Goal: Task Accomplishment & Management: Use online tool/utility

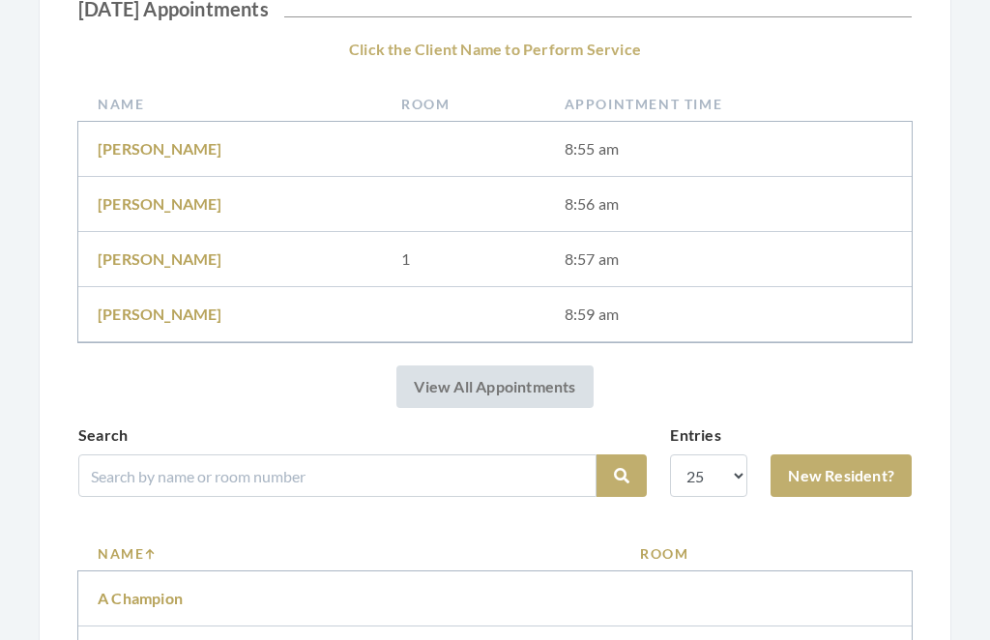
scroll to position [384, 0]
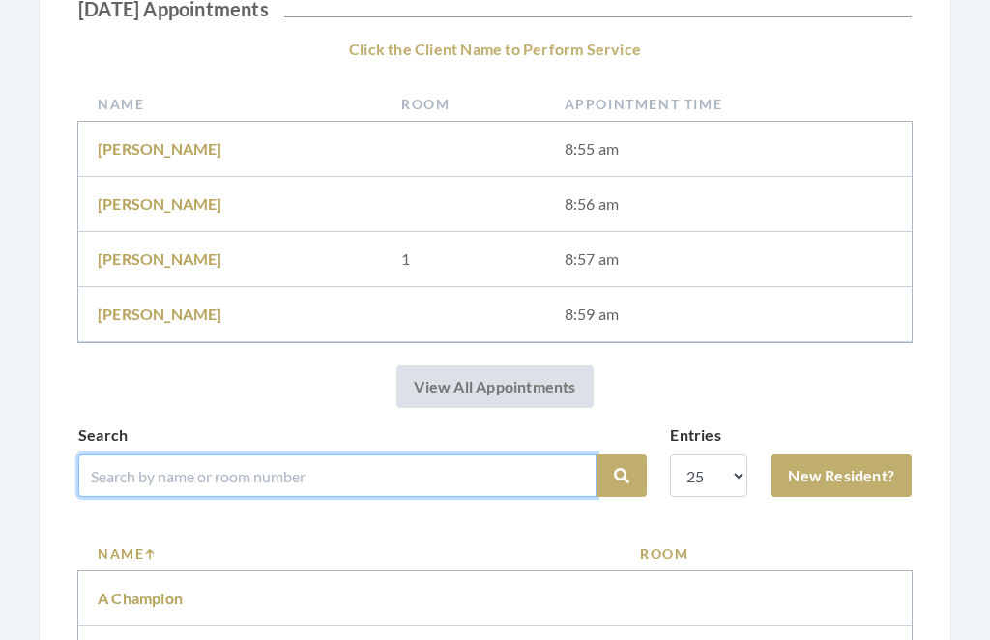
click at [234, 463] on input "search" at bounding box center [337, 475] width 518 height 43
type input "Ross"
click at [622, 476] on button "Search" at bounding box center [622, 475] width 50 height 43
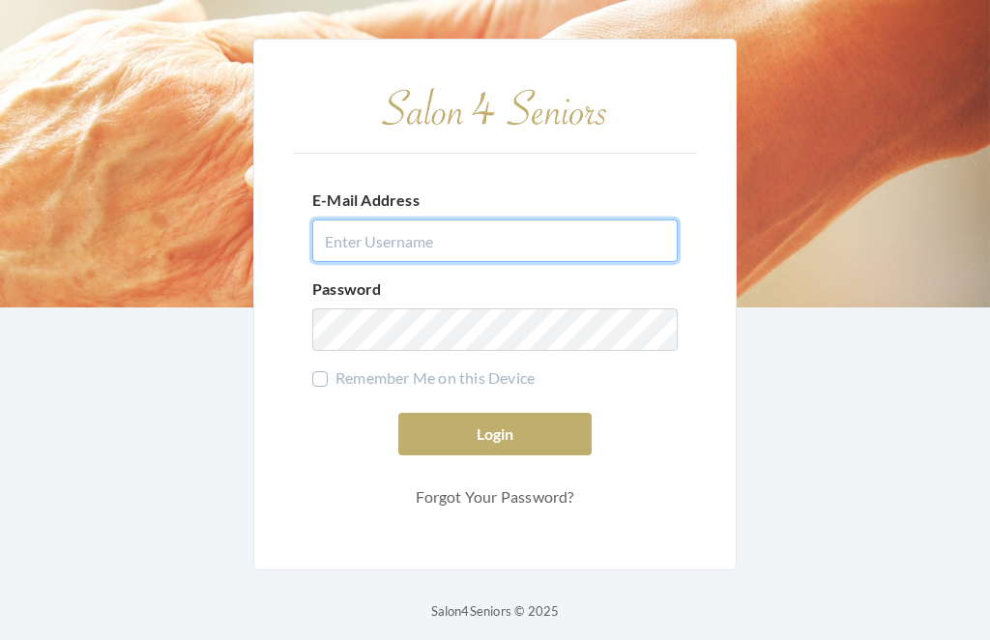
type input "dianewilson229@gmail.com"
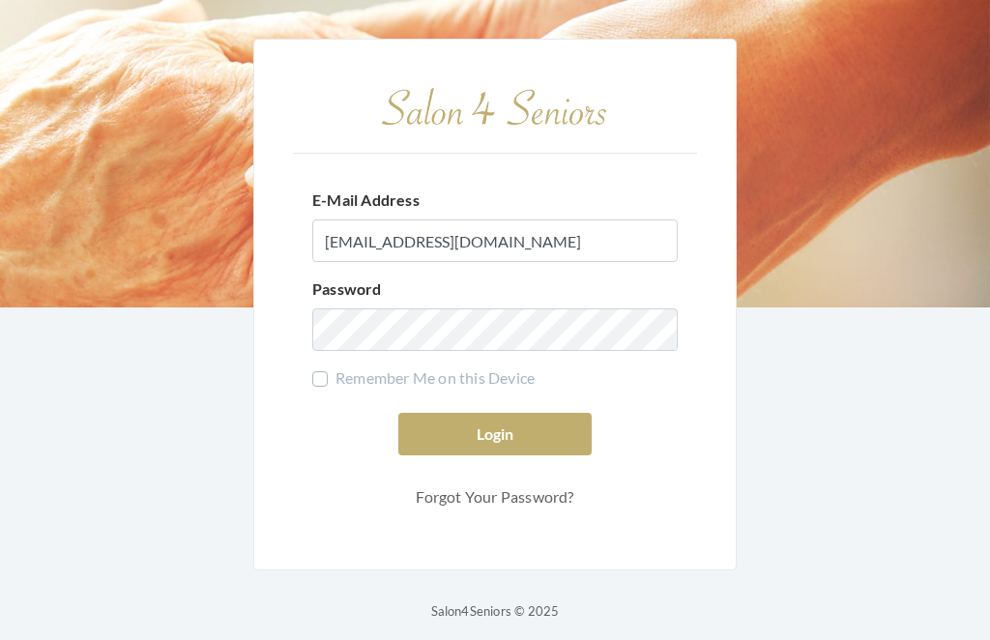
click at [495, 455] on button "Login" at bounding box center [494, 434] width 193 height 43
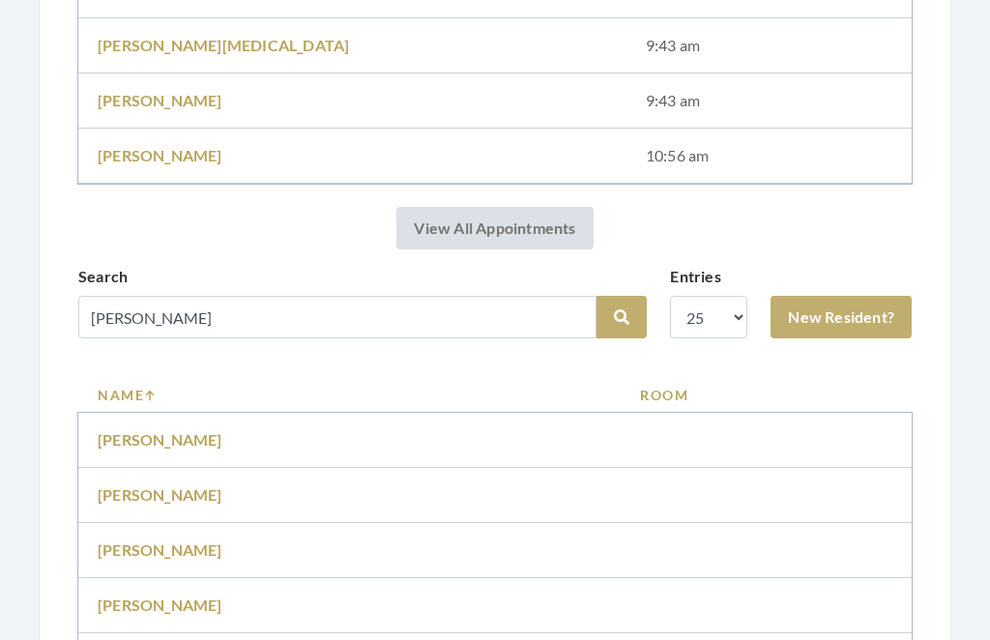
scroll to position [690, 0]
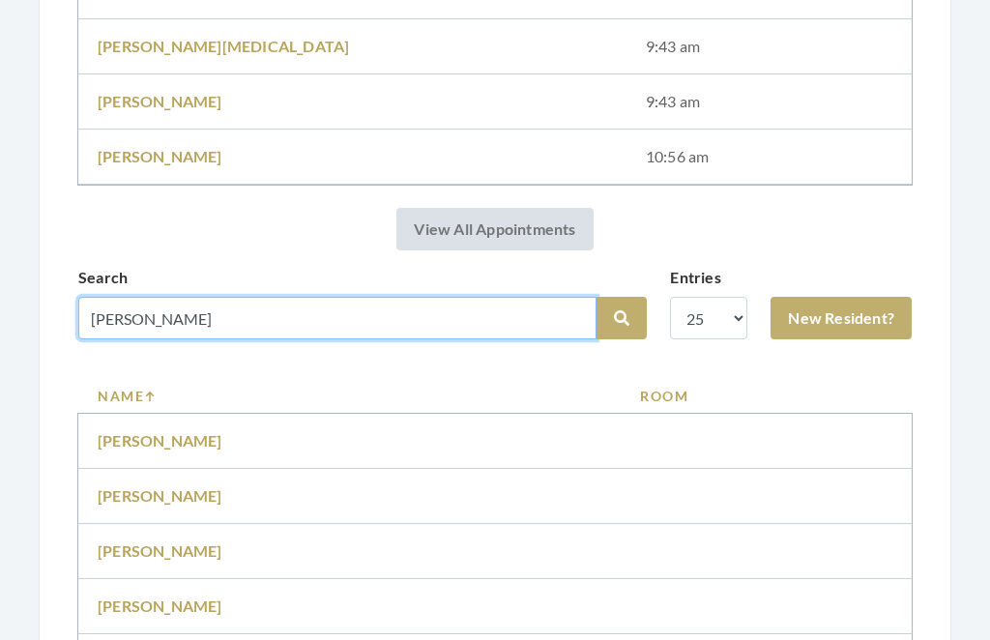
click at [248, 316] on input "Ross" at bounding box center [337, 318] width 518 height 43
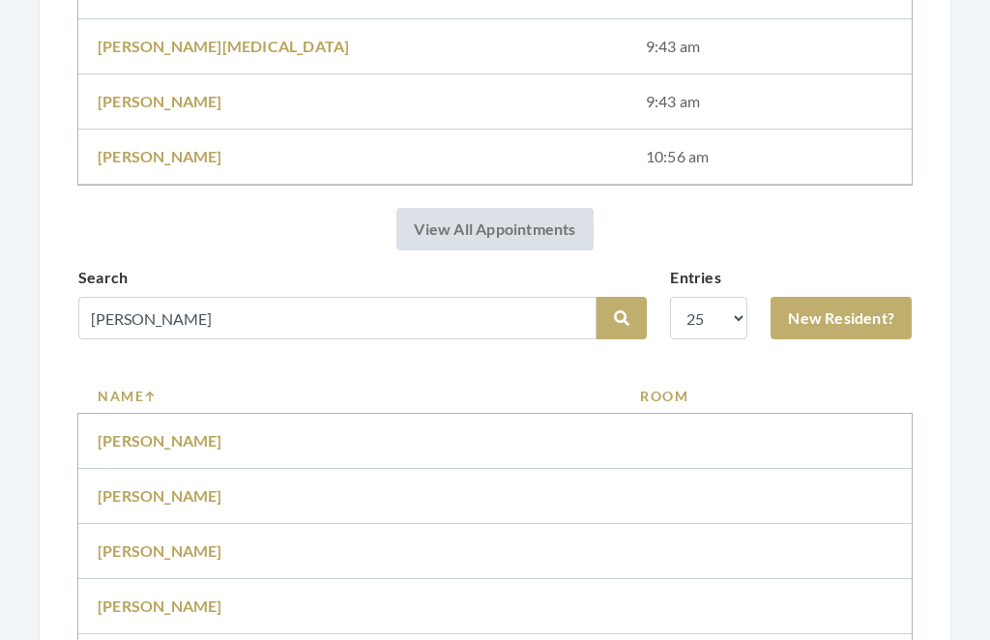
click at [118, 421] on td "Ann Ross" at bounding box center [349, 441] width 542 height 55
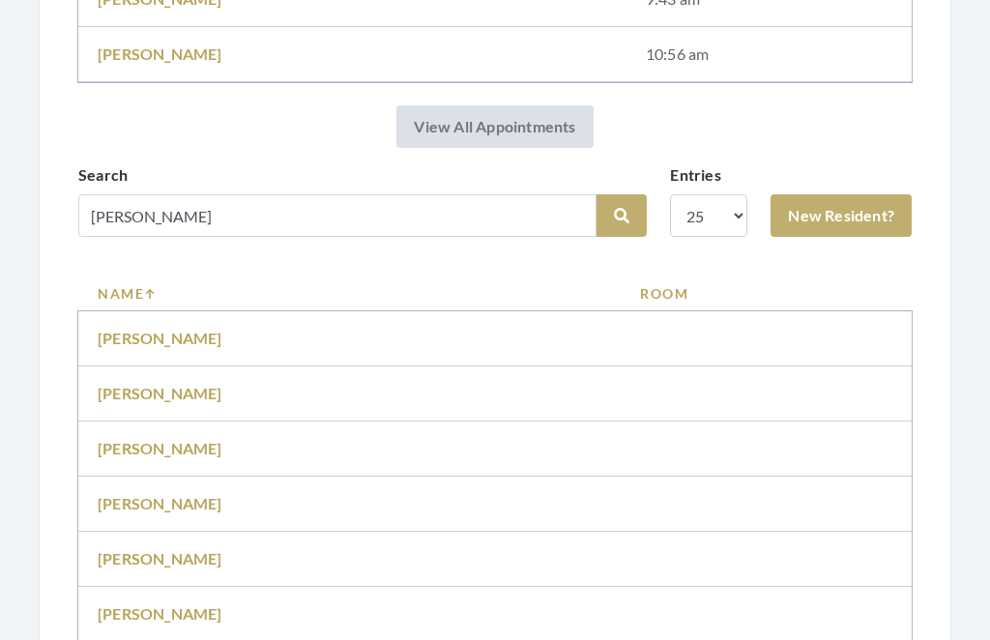
scroll to position [795, 0]
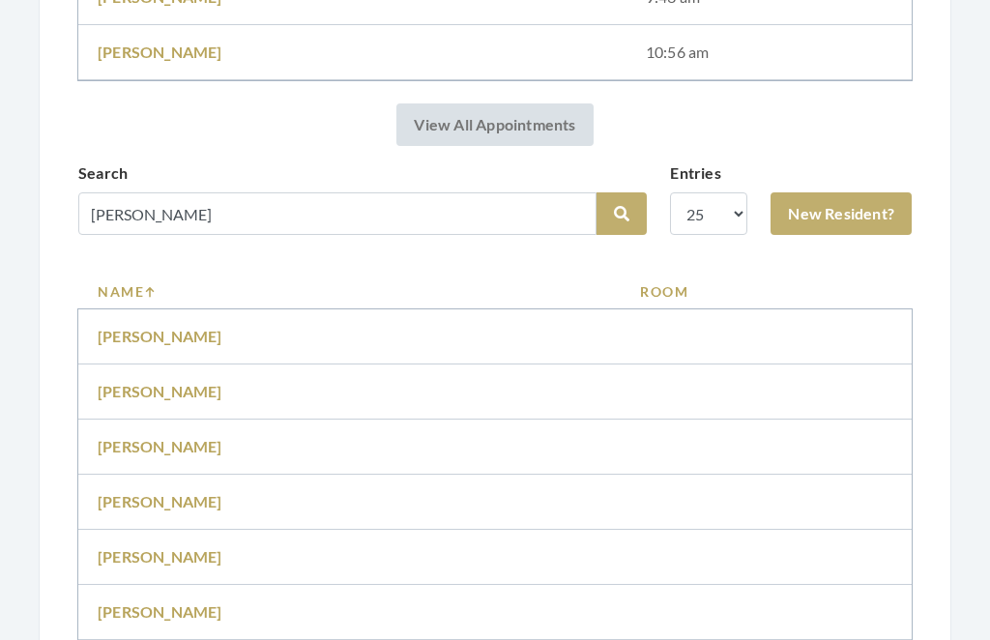
click at [148, 498] on link "[PERSON_NAME]" at bounding box center [160, 501] width 125 height 18
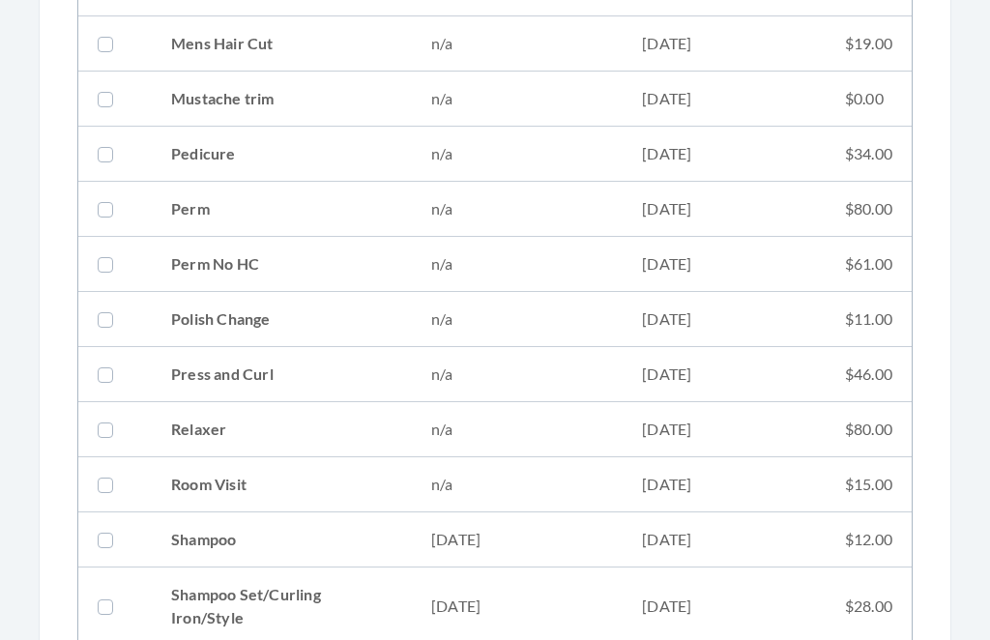
click at [828, 612] on td "$28.00" at bounding box center [869, 608] width 86 height 78
checkbox input "true"
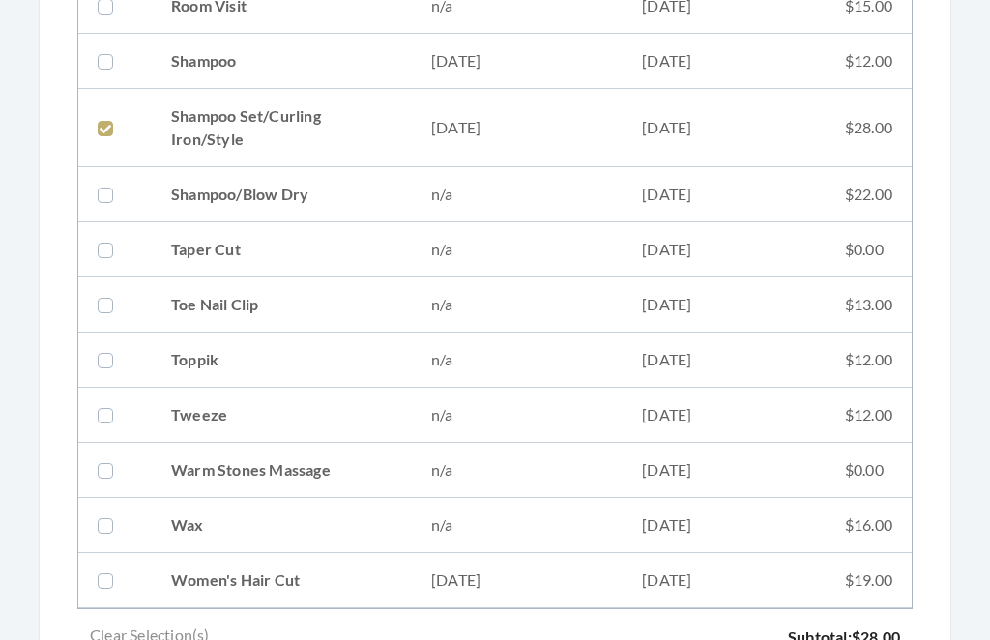
click at [876, 581] on td "$19.00" at bounding box center [869, 581] width 86 height 55
checkbox input "true"
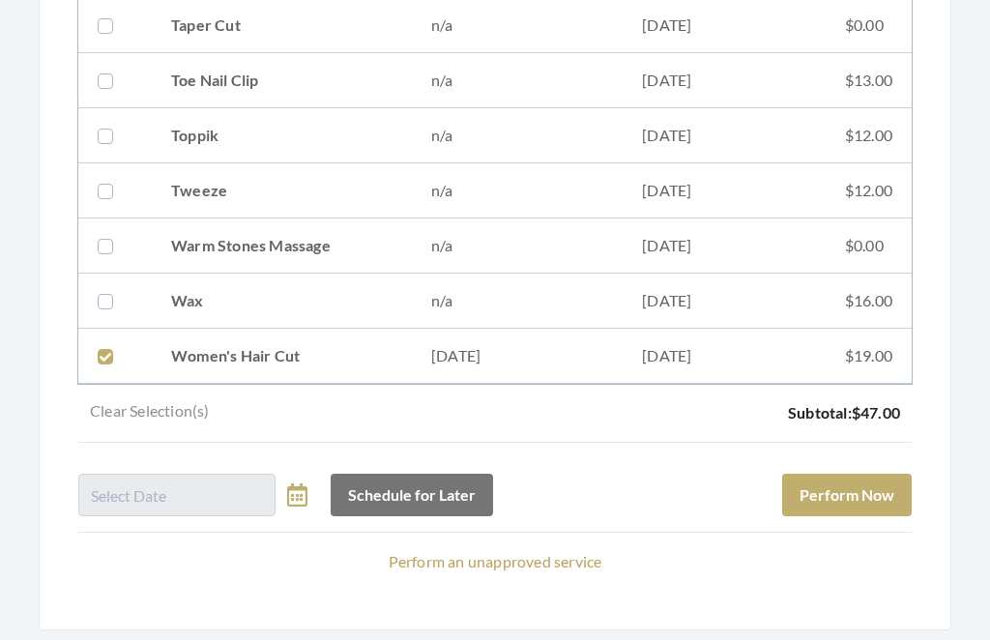
scroll to position [2616, 0]
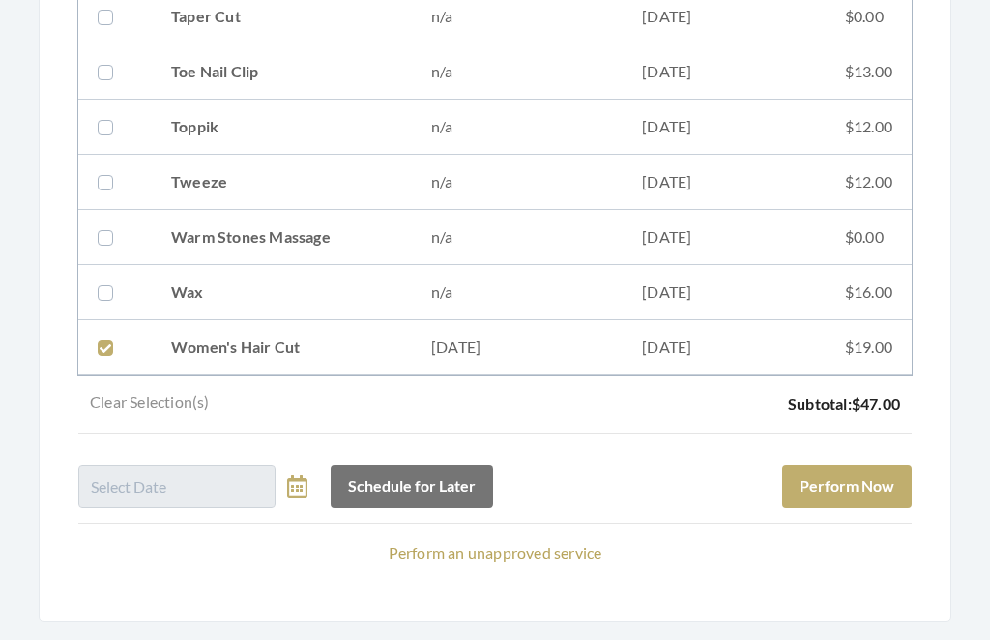
click at [871, 489] on button "Perform Now" at bounding box center [847, 487] width 130 height 43
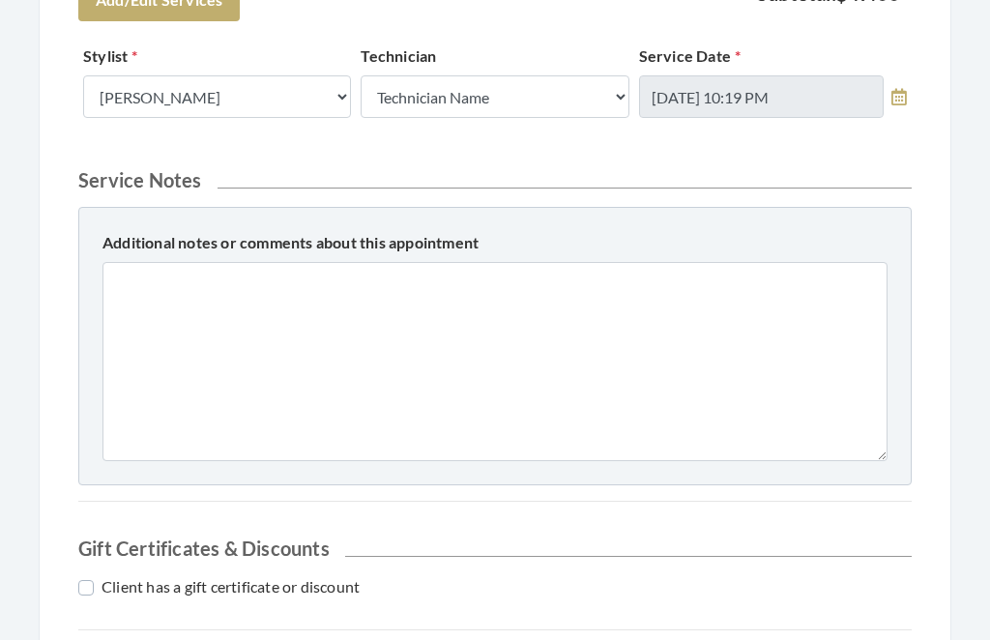
scroll to position [910, 0]
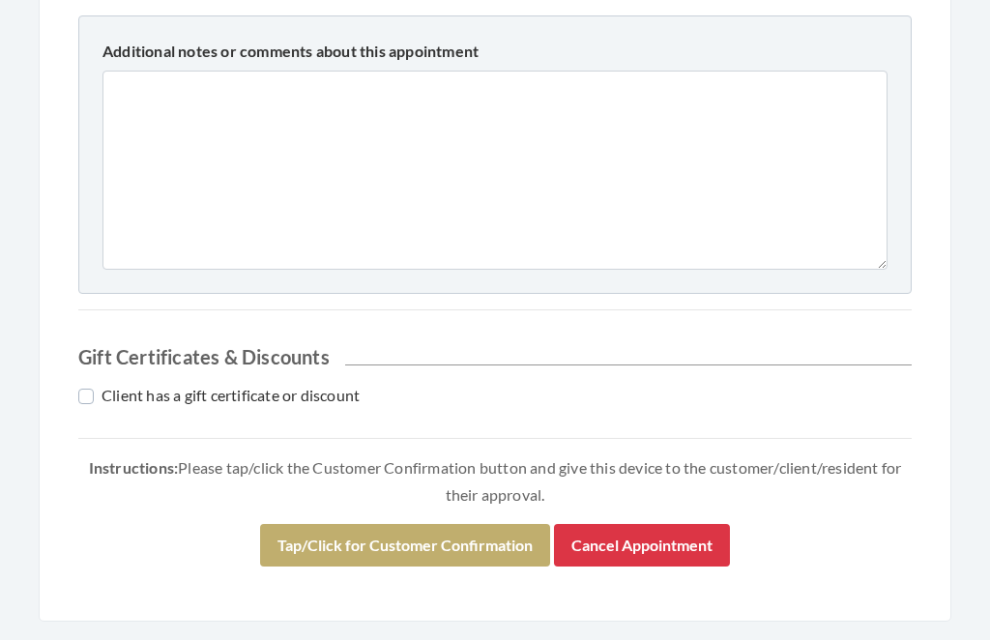
click at [457, 528] on button "Tap/Click for Customer Confirmation" at bounding box center [405, 546] width 290 height 43
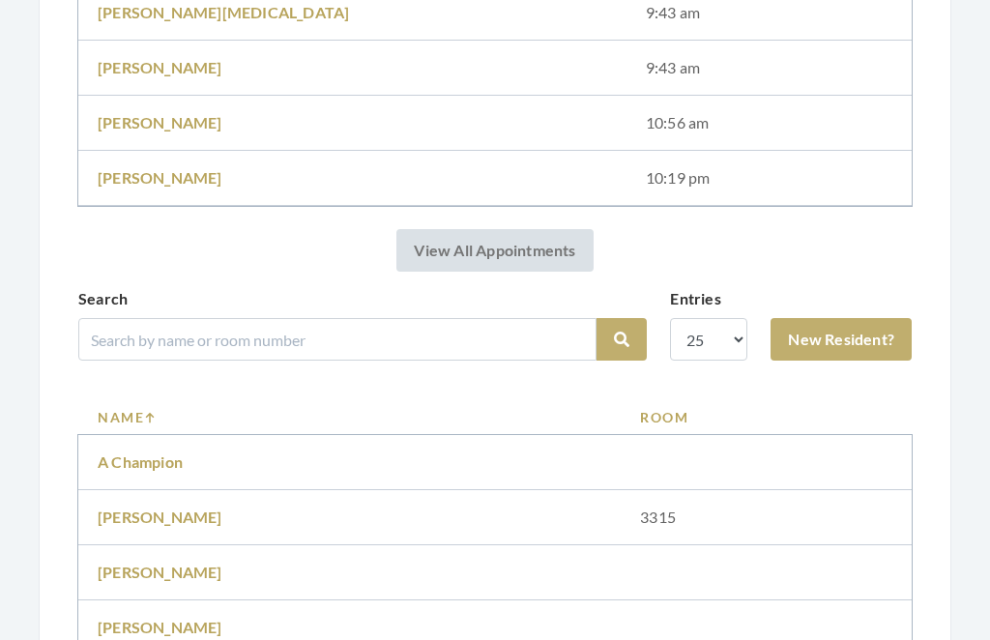
scroll to position [797, 0]
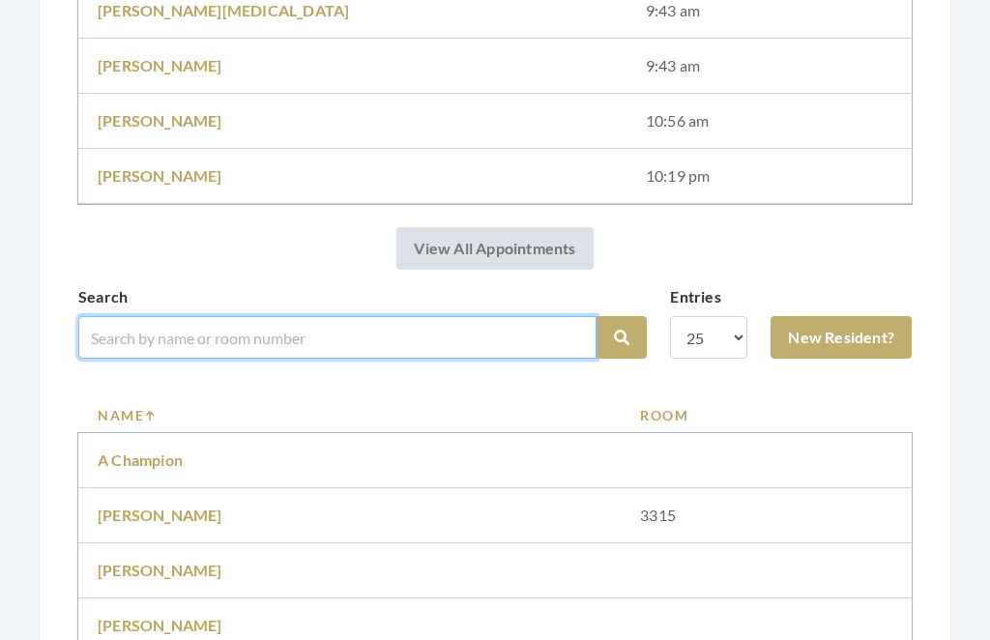
click at [164, 322] on input "search" at bounding box center [337, 337] width 518 height 43
type input "[PERSON_NAME]"
click at [622, 337] on button "Search" at bounding box center [622, 338] width 50 height 43
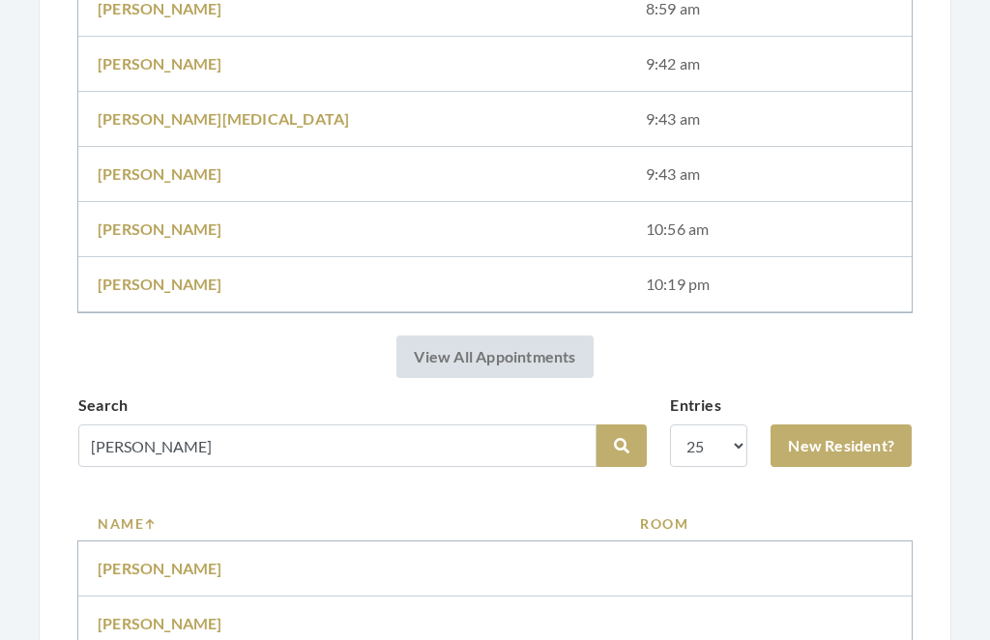
scroll to position [776, 0]
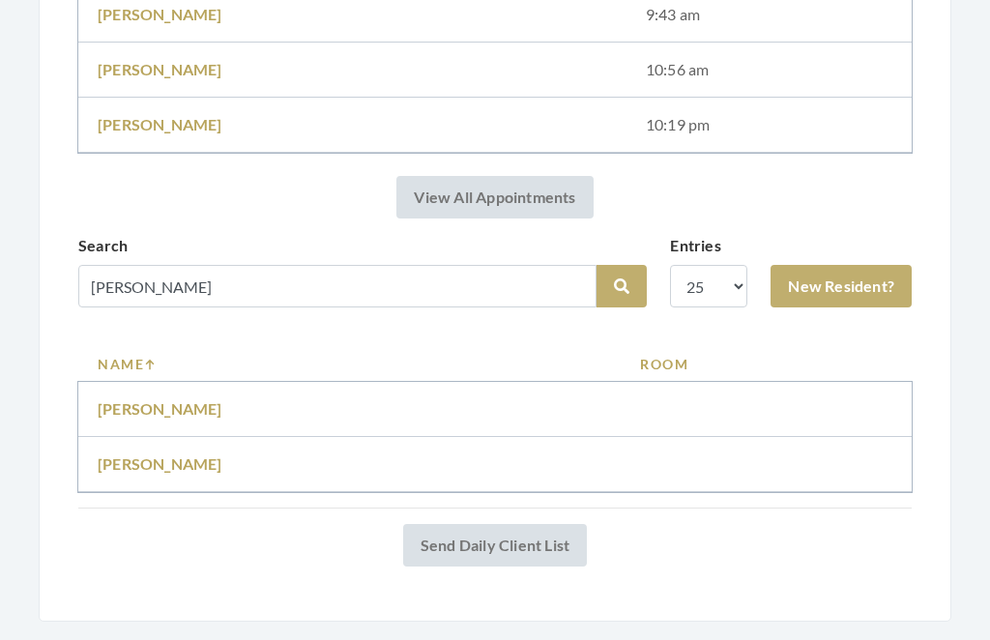
click at [176, 395] on td "[PERSON_NAME]" at bounding box center [349, 410] width 542 height 55
click at [163, 401] on link "[PERSON_NAME]" at bounding box center [160, 409] width 125 height 18
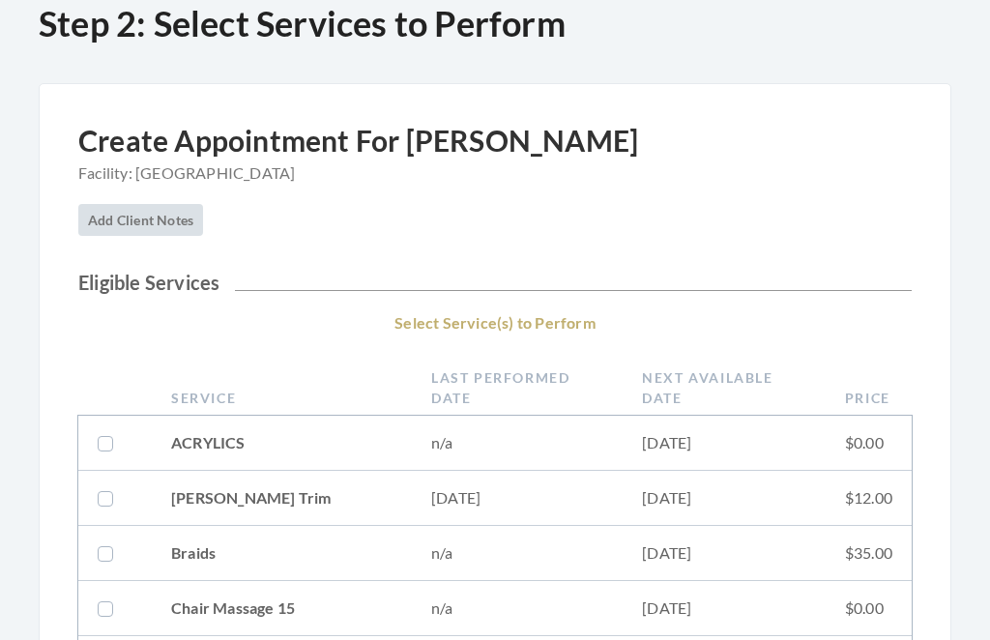
scroll to position [103, 0]
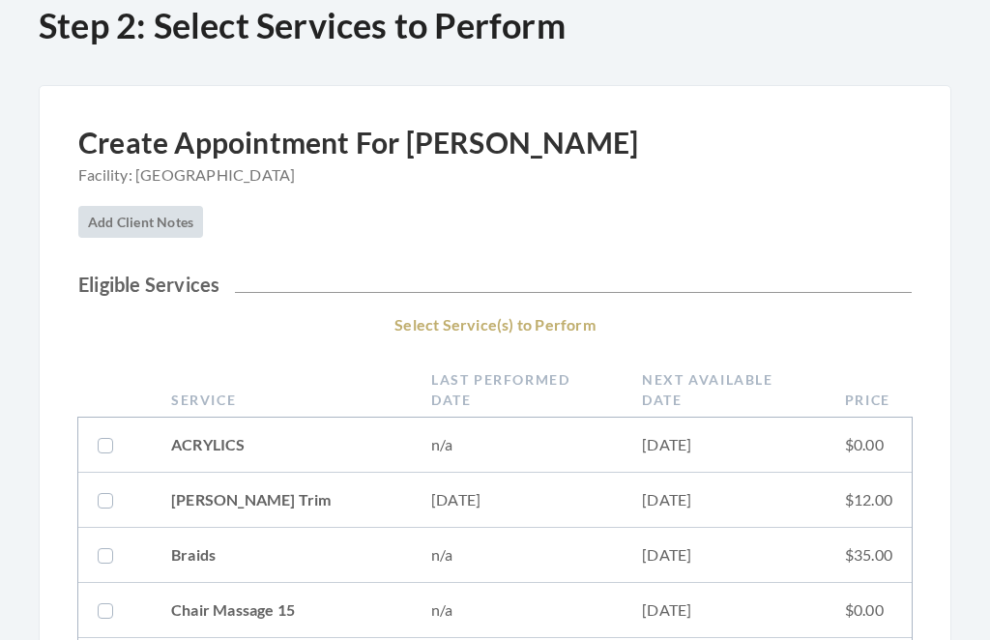
click at [829, 503] on td "$12.00" at bounding box center [869, 500] width 86 height 55
checkbox input "true"
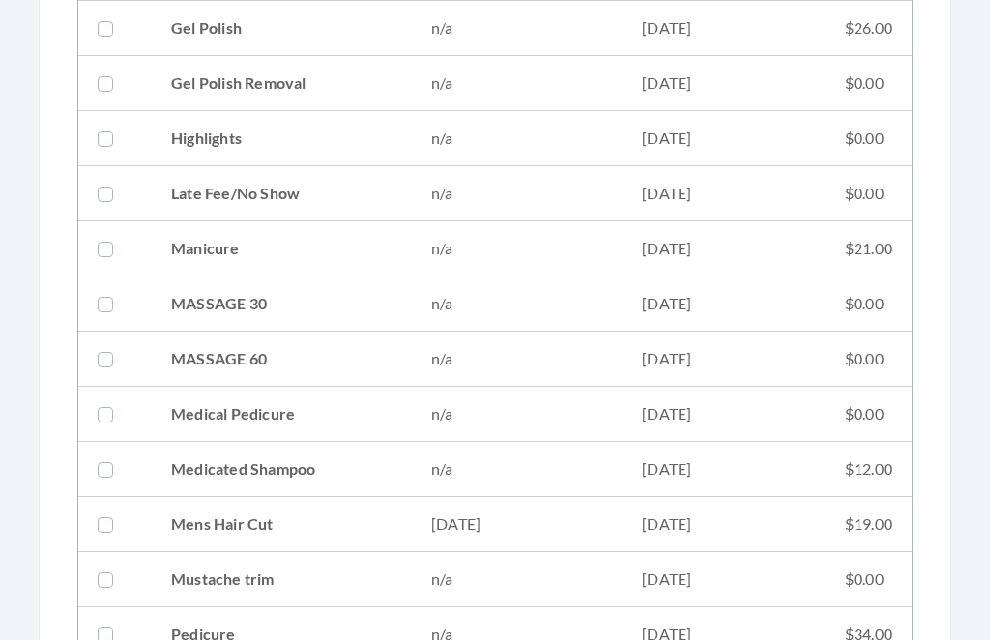
scroll to position [1425, 0]
click at [867, 530] on td "$19.00" at bounding box center [869, 524] width 86 height 55
checkbox input "true"
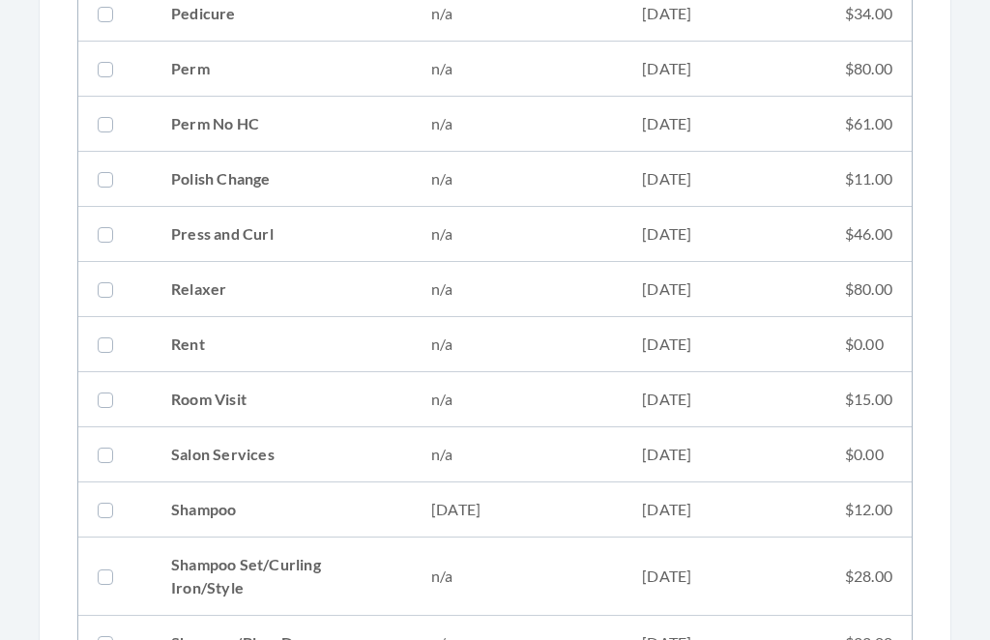
click at [842, 516] on td "$12.00" at bounding box center [869, 510] width 86 height 55
checkbox input "true"
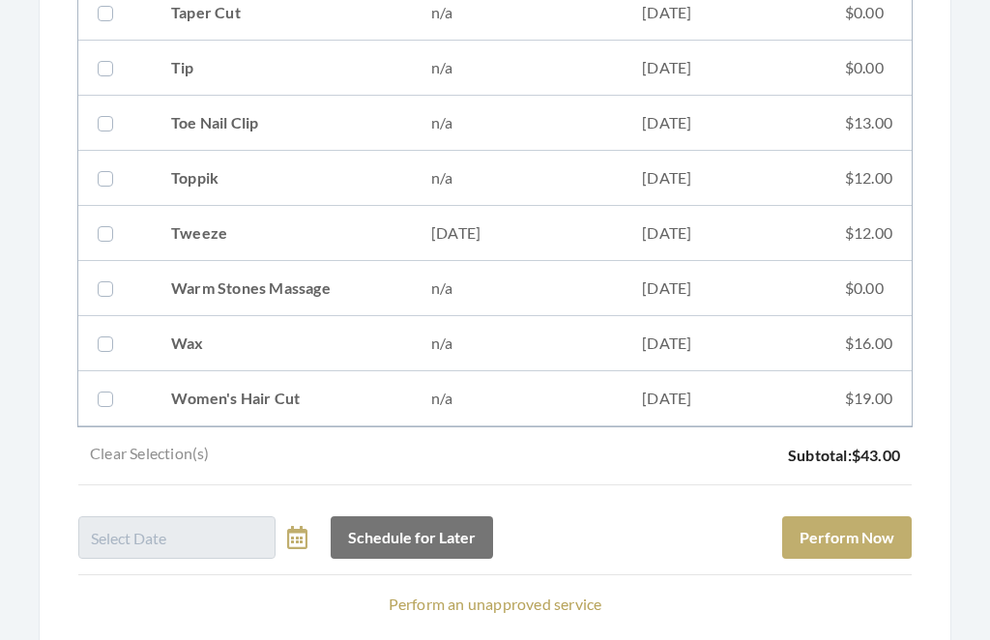
scroll to position [2782, 0]
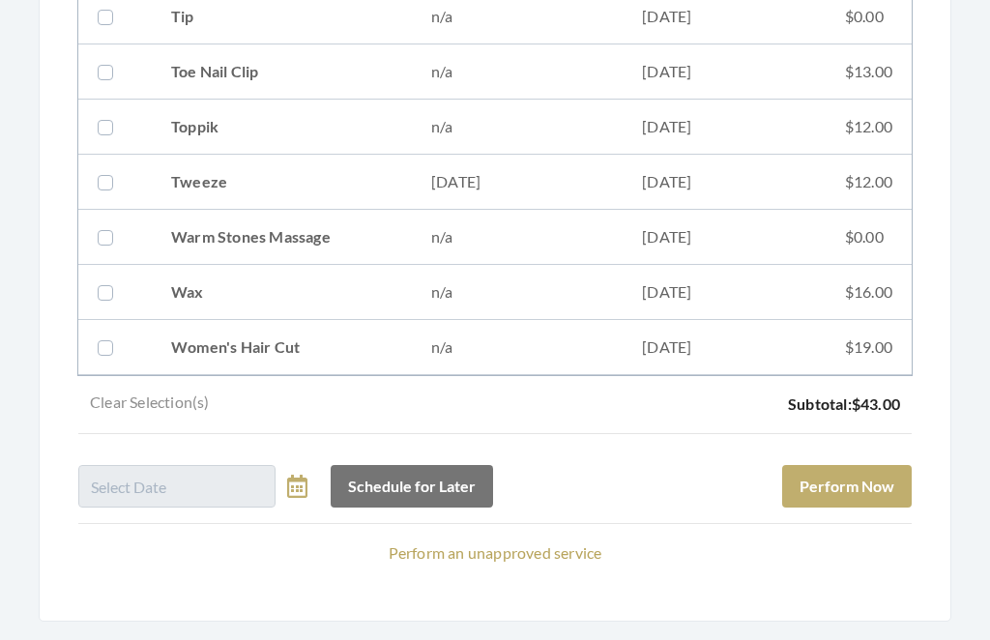
click at [879, 499] on button "Perform Now" at bounding box center [847, 487] width 130 height 43
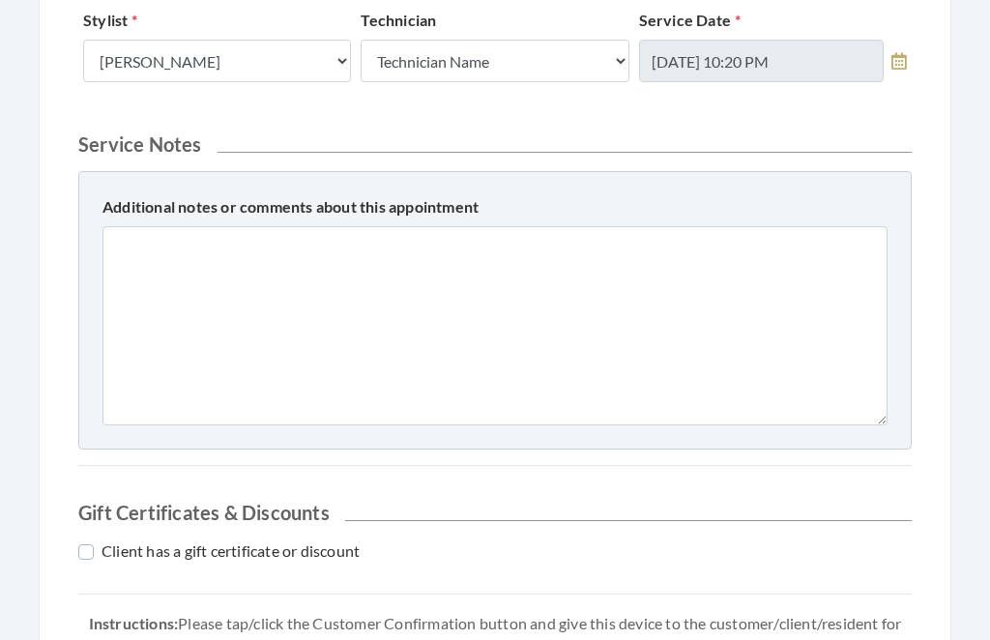
scroll to position [965, 0]
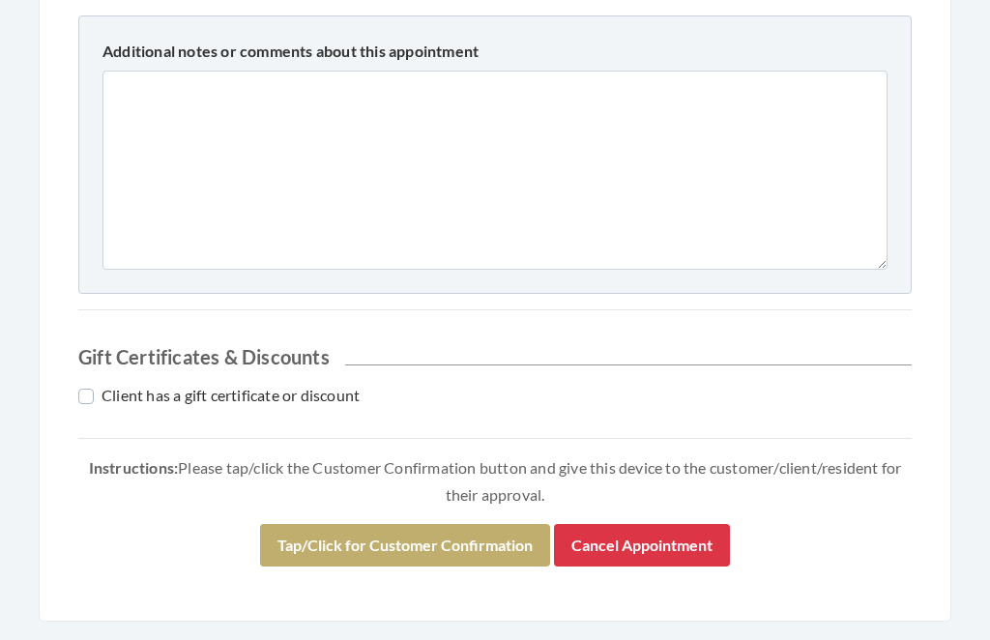
click at [456, 526] on button "Tap/Click for Customer Confirmation" at bounding box center [405, 546] width 290 height 43
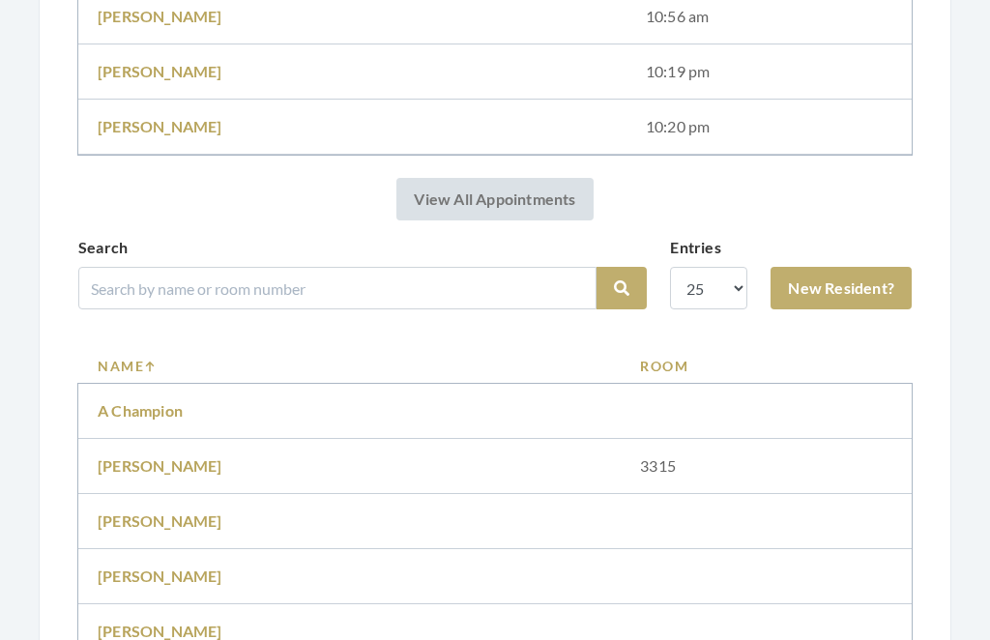
scroll to position [895, 0]
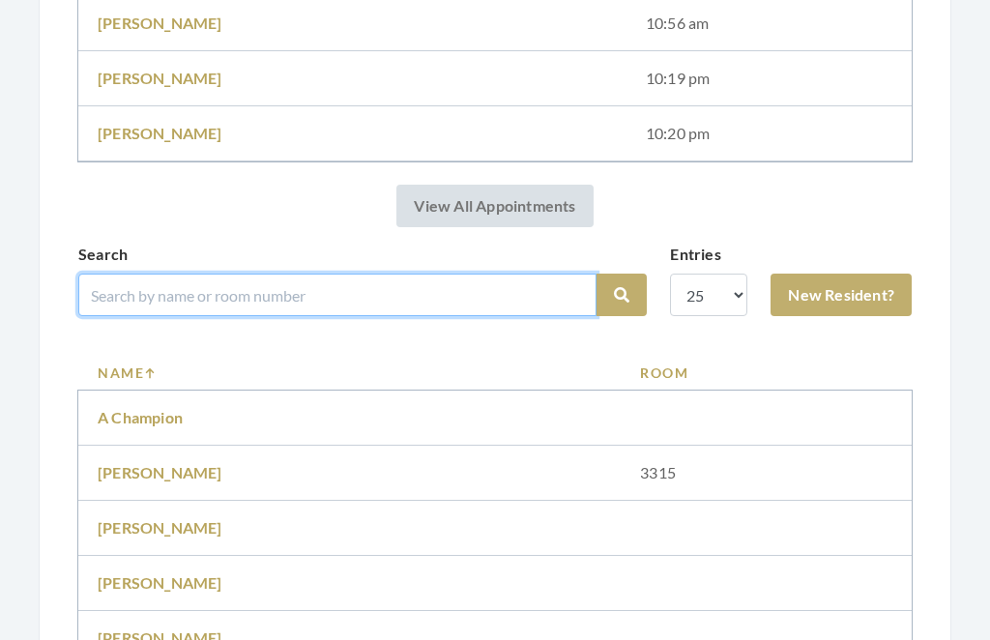
click at [382, 280] on input "search" at bounding box center [337, 295] width 518 height 43
type input "[PERSON_NAME]"
click at [622, 295] on button "Search" at bounding box center [622, 295] width 50 height 43
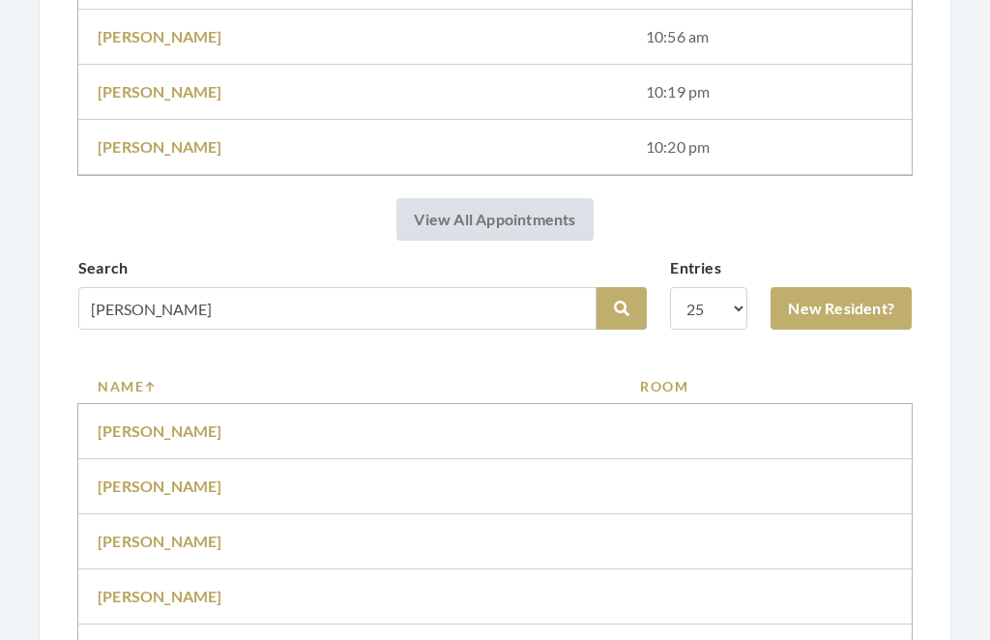
scroll to position [779, 0]
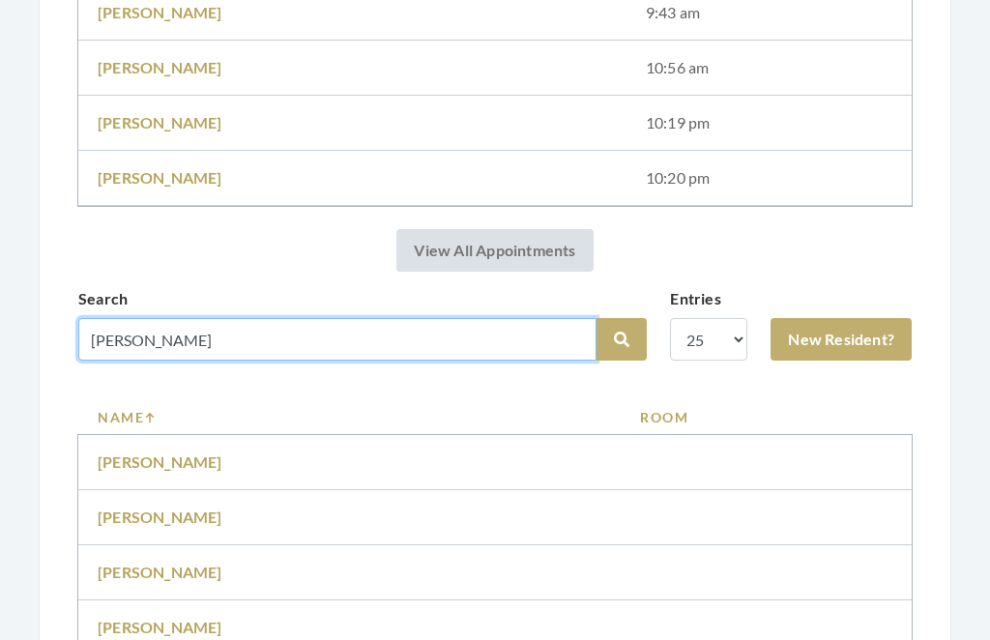
click at [180, 331] on input "Smith" at bounding box center [337, 339] width 518 height 43
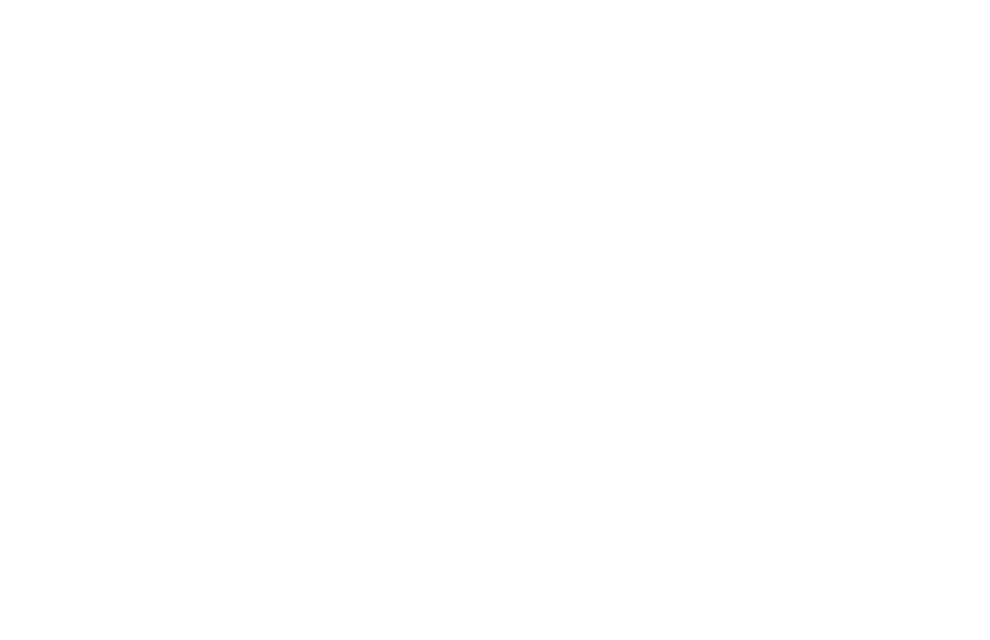
scroll to position [1476, 0]
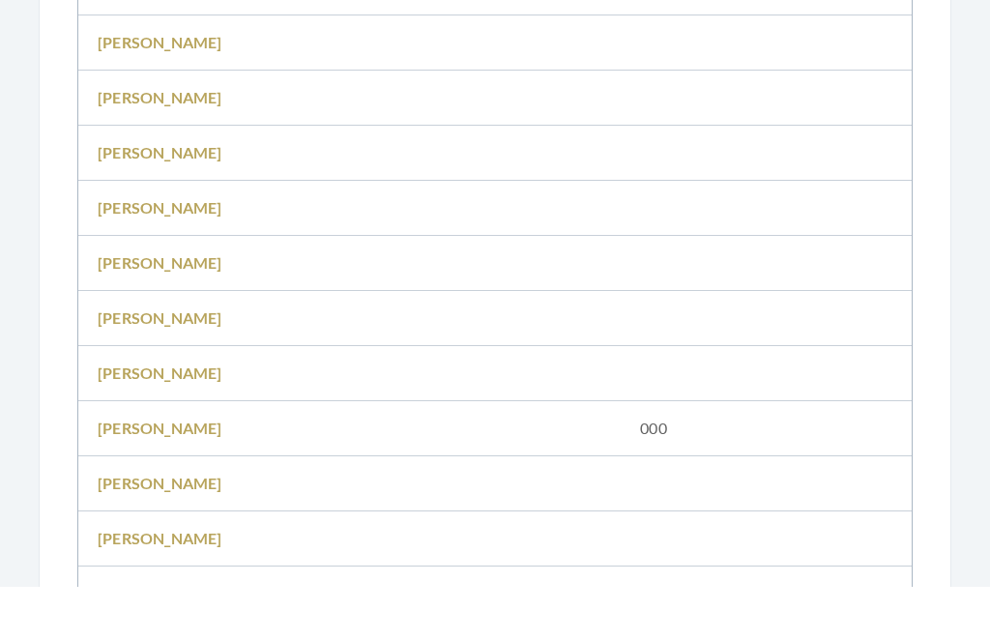
click at [158, 582] on link "Sarah Smith" at bounding box center [160, 591] width 125 height 18
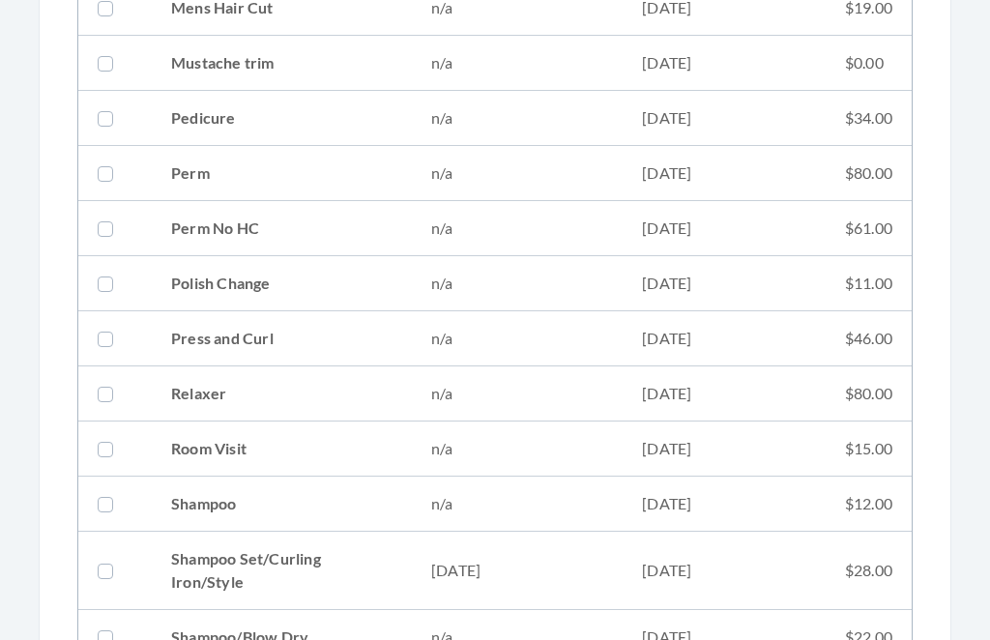
scroll to position [1942, 0]
click at [832, 569] on td "$28.00" at bounding box center [869, 571] width 86 height 78
checkbox input "true"
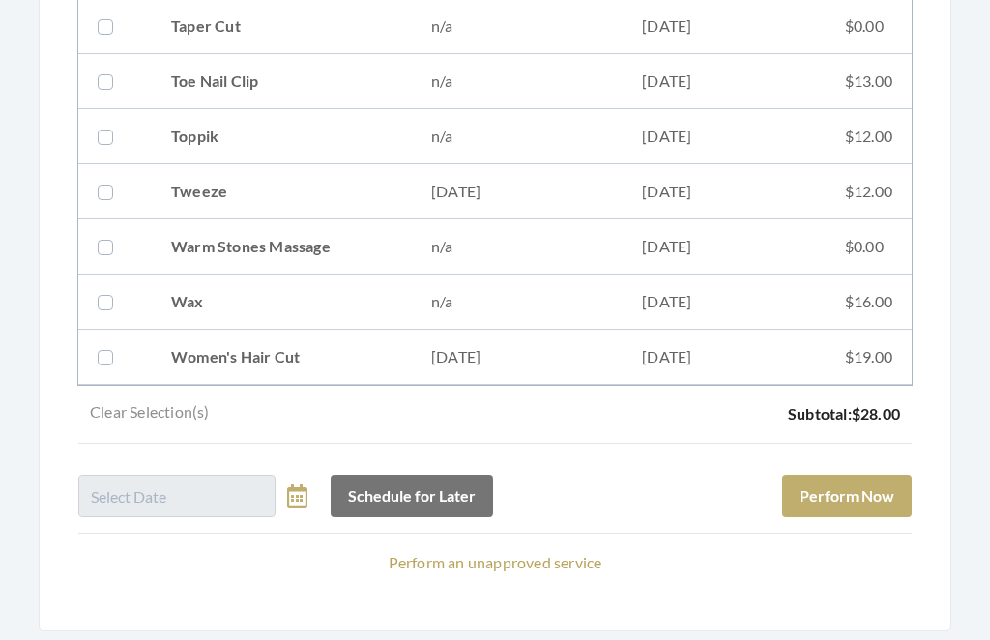
scroll to position [2616, 0]
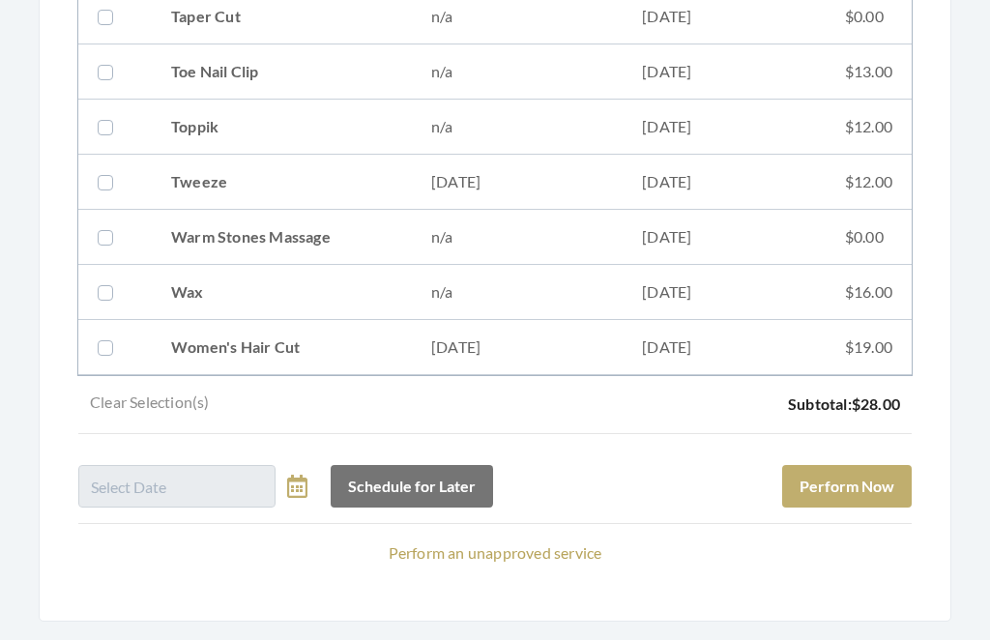
click at [315, 178] on td "Tweeze" at bounding box center [282, 183] width 260 height 55
checkbox input "true"
click at [848, 489] on button "Perform Now" at bounding box center [847, 487] width 130 height 43
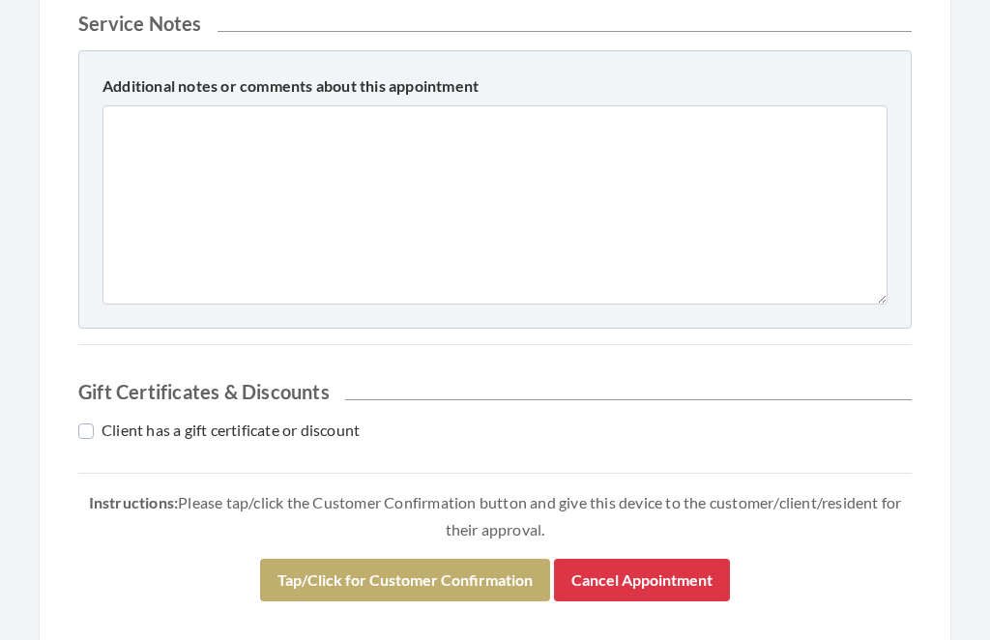
scroll to position [910, 0]
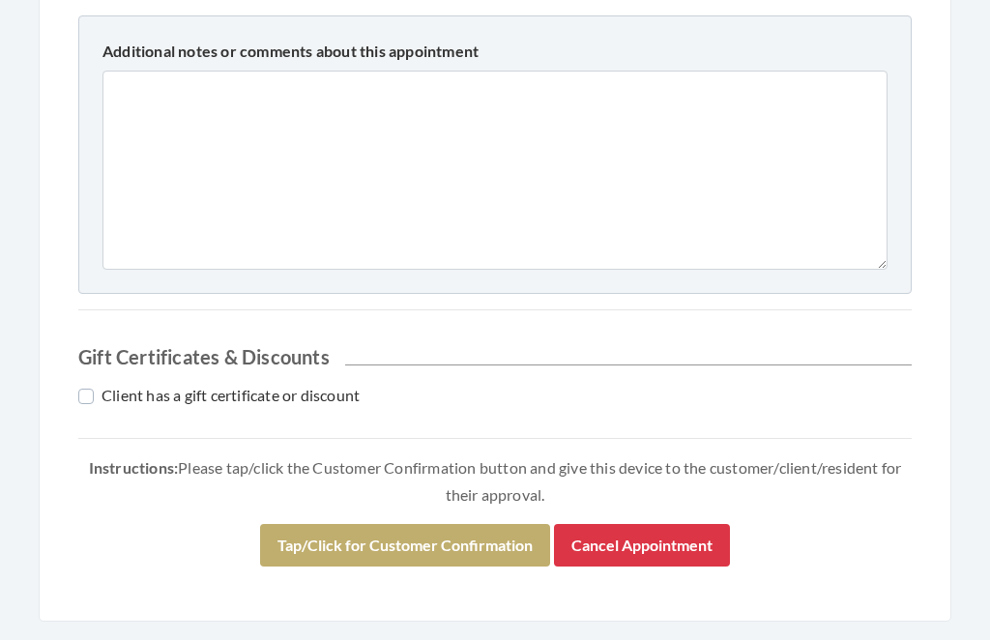
click at [458, 518] on div "Instructions: Please tap/click the Customer Confirmation button and give this d…" at bounding box center [494, 519] width 833 height 128
click at [398, 541] on button "Tap/Click for Customer Confirmation" at bounding box center [405, 546] width 290 height 43
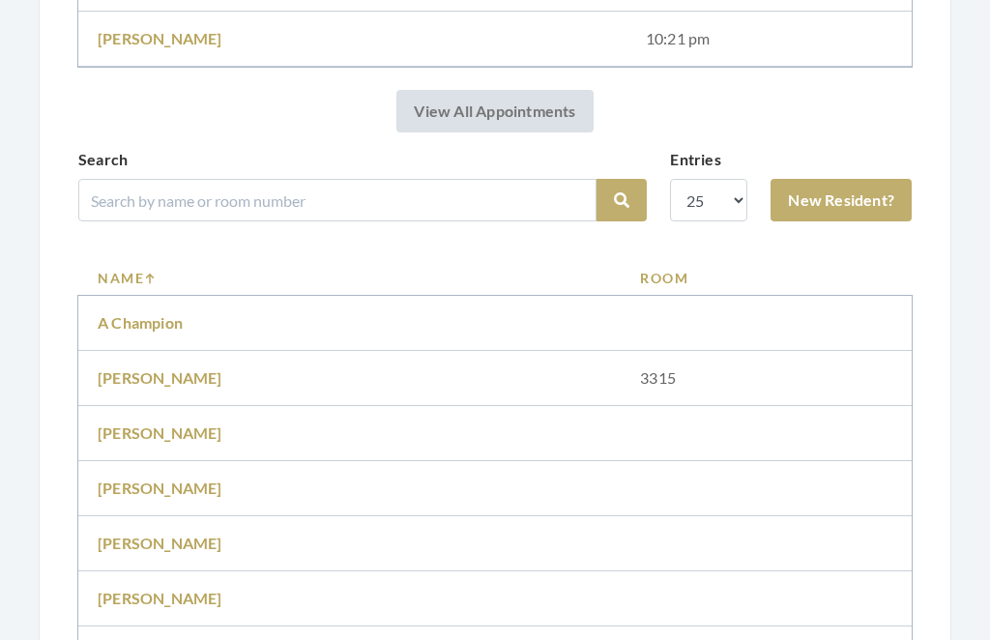
scroll to position [1044, 0]
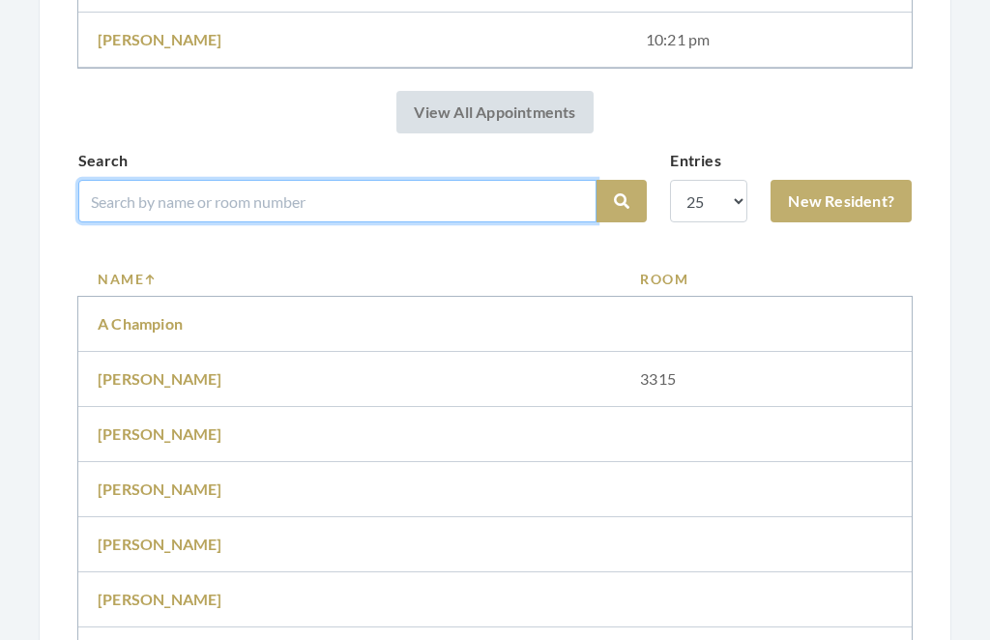
click at [248, 199] on input "search" at bounding box center [337, 201] width 518 height 43
type input "[PERSON_NAME]"
click at [622, 201] on button "Search" at bounding box center [622, 201] width 50 height 43
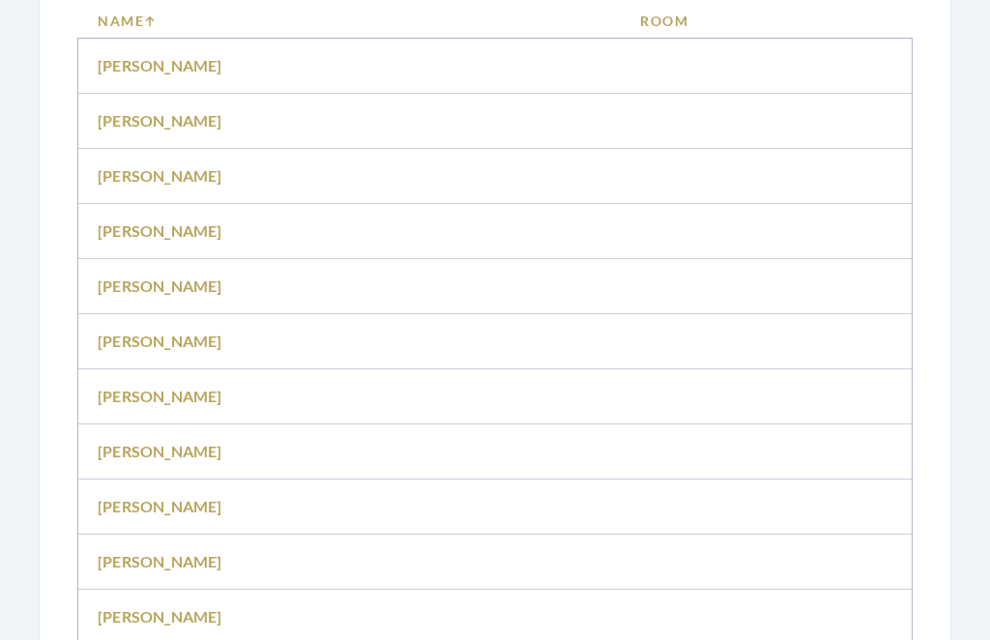
scroll to position [1231, 0]
click at [157, 445] on link "[PERSON_NAME]" at bounding box center [160, 451] width 125 height 18
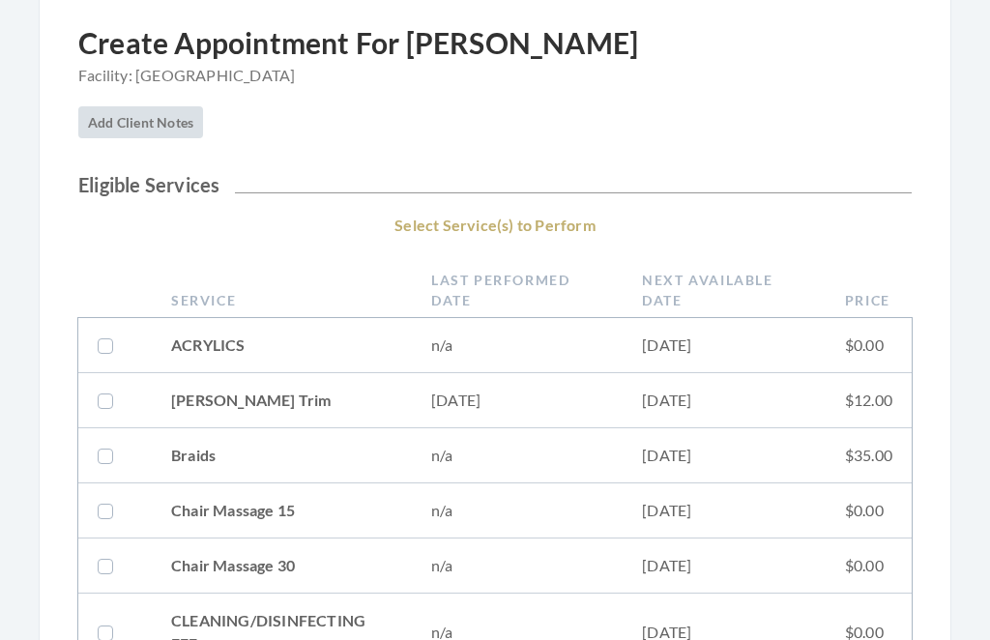
scroll to position [196, 0]
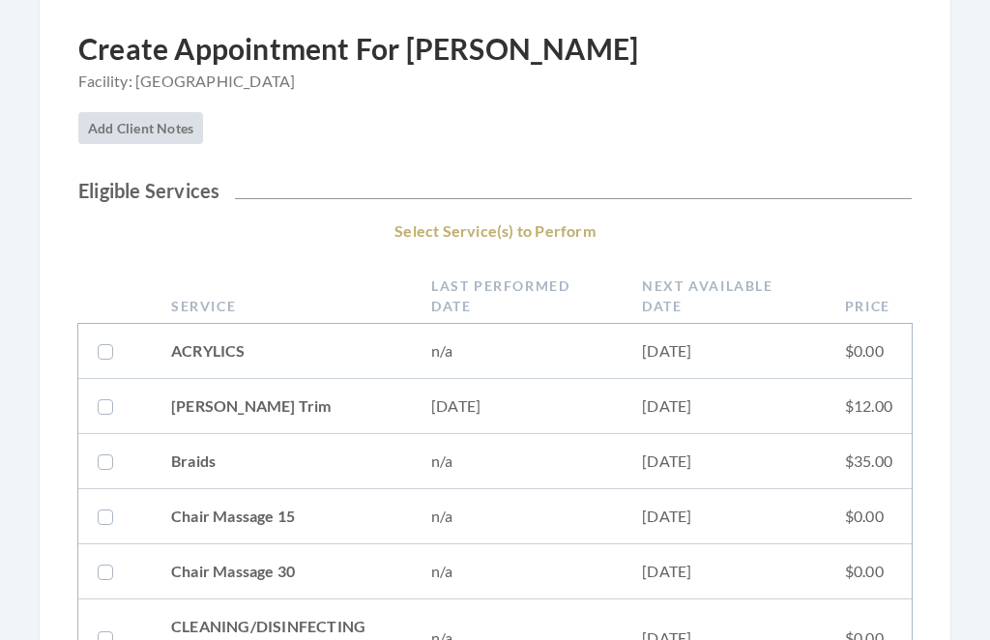
click at [817, 415] on td "[DATE]" at bounding box center [724, 407] width 203 height 55
checkbox input "true"
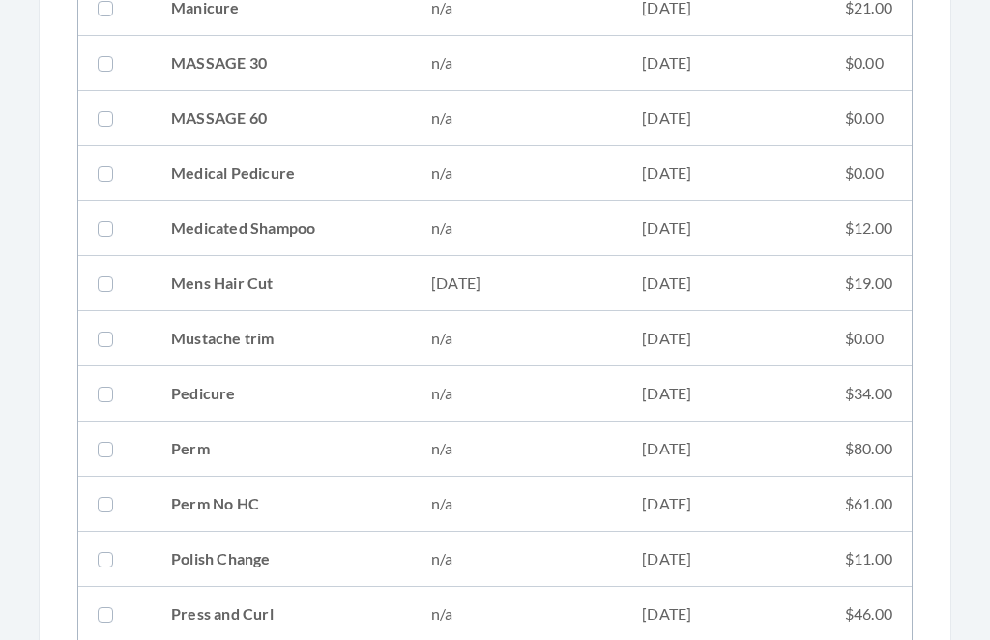
scroll to position [1667, 0]
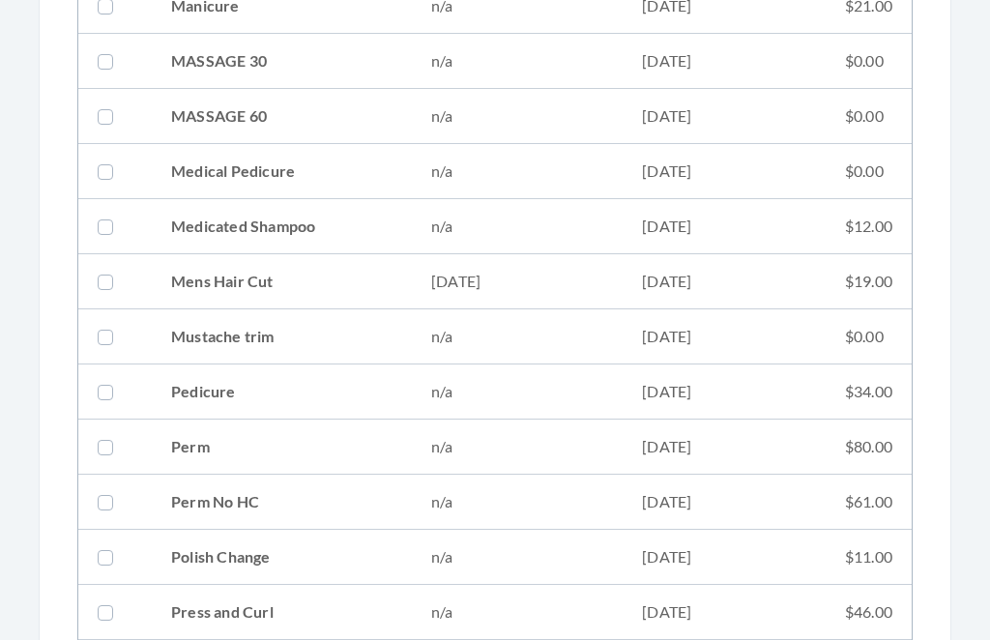
click at [848, 280] on td "$19.00" at bounding box center [869, 282] width 86 height 55
checkbox input "true"
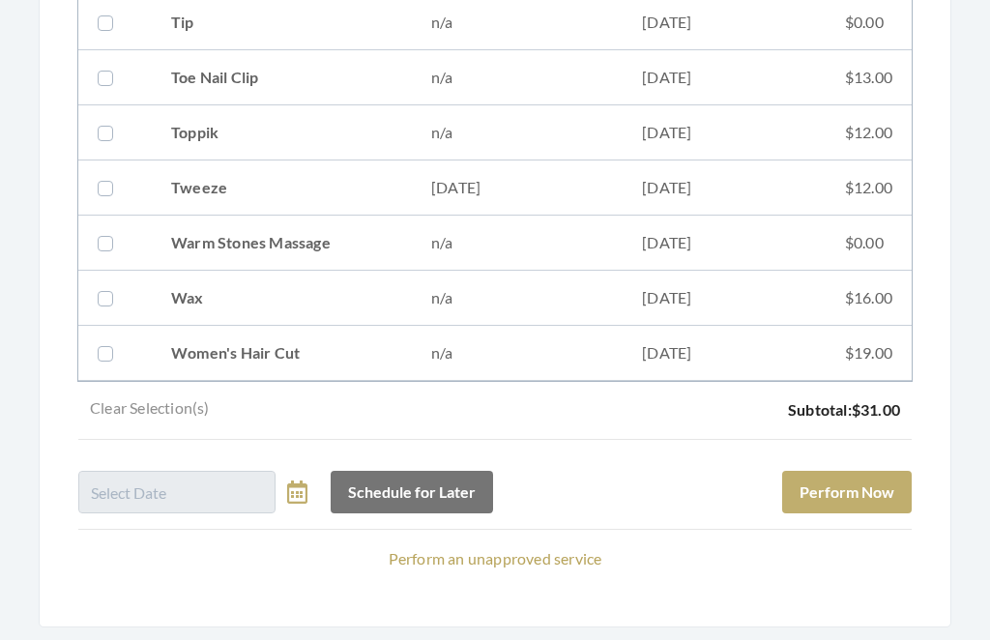
scroll to position [2782, 0]
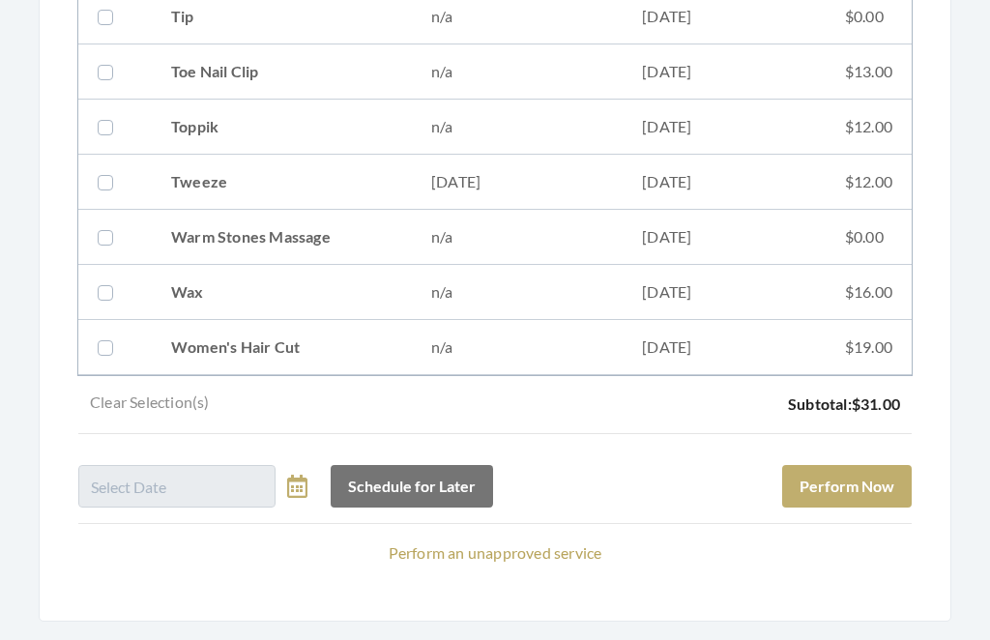
click at [860, 492] on button "Perform Now" at bounding box center [847, 487] width 130 height 43
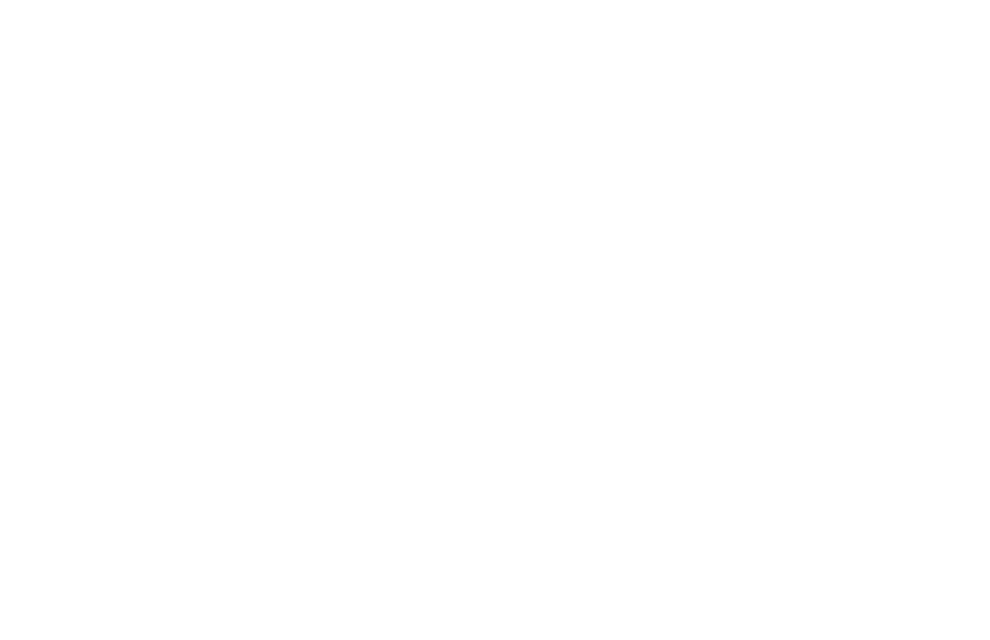
scroll to position [910, 0]
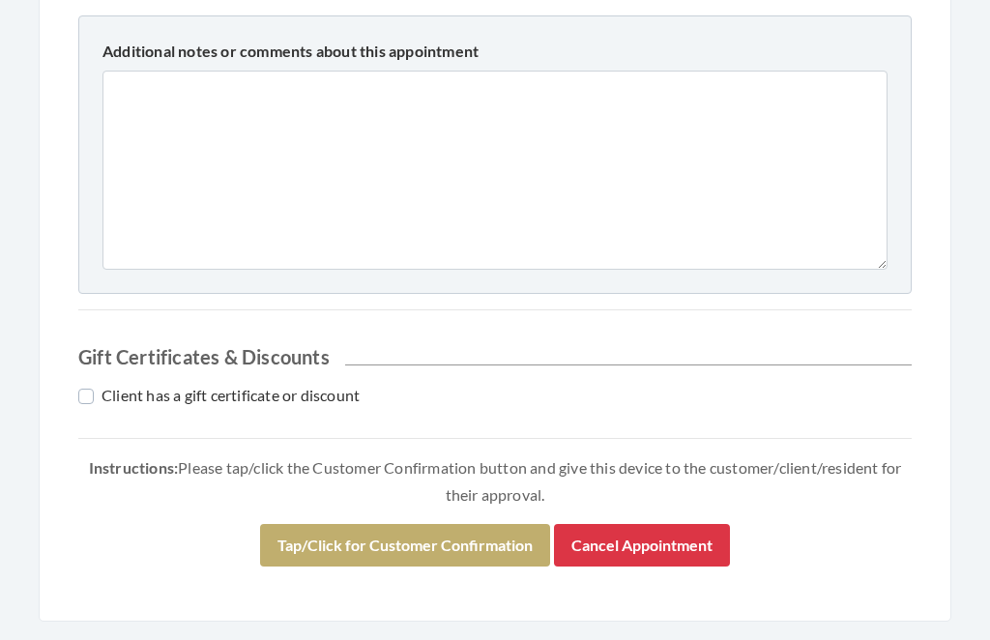
click at [434, 532] on button "Tap/Click for Customer Confirmation" at bounding box center [405, 546] width 290 height 43
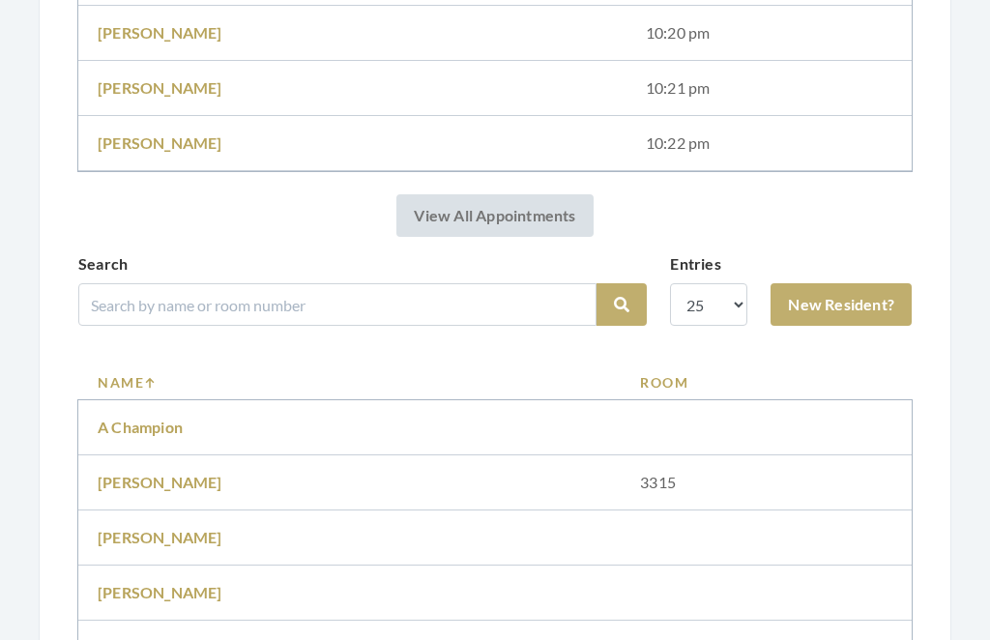
scroll to position [994, 0]
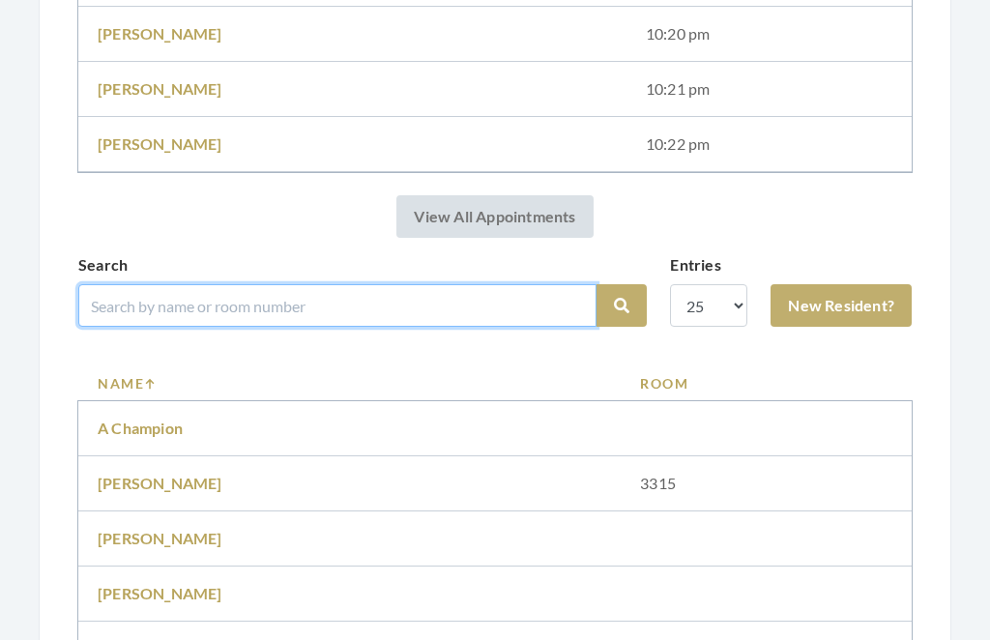
click at [287, 297] on input "search" at bounding box center [337, 306] width 518 height 43
type input "[PERSON_NAME]"
click at [622, 306] on button "Search" at bounding box center [622, 306] width 50 height 43
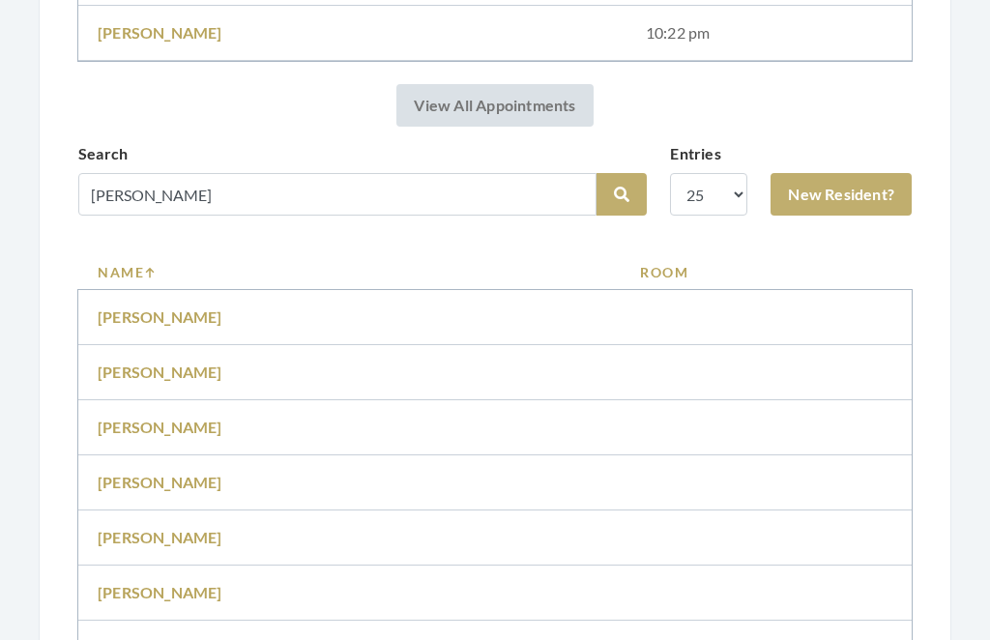
scroll to position [1033, 0]
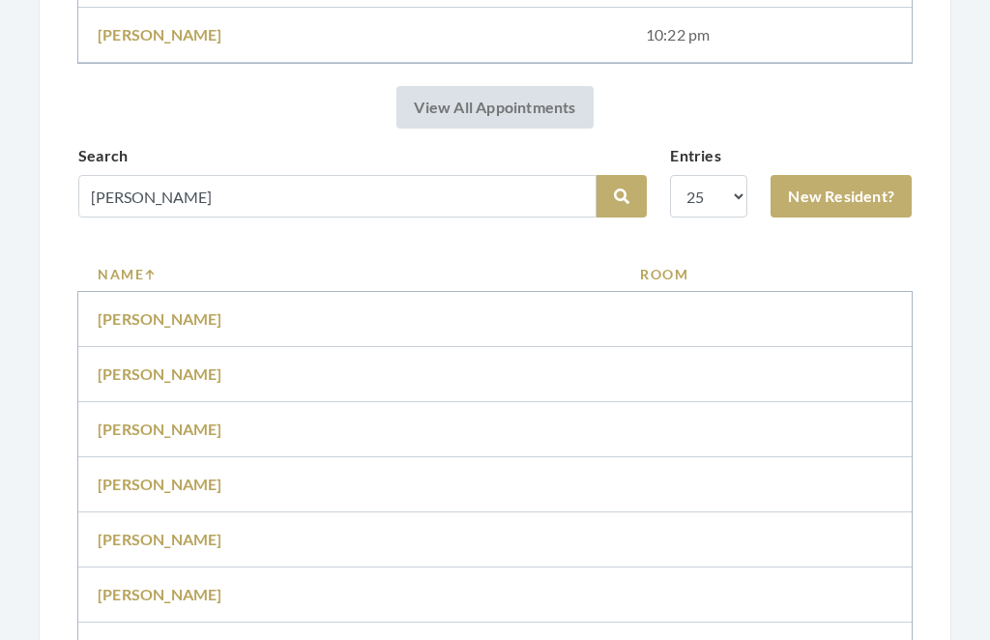
click at [157, 470] on td "[PERSON_NAME]" at bounding box center [349, 484] width 542 height 55
click at [150, 478] on link "[PERSON_NAME]" at bounding box center [160, 484] width 125 height 18
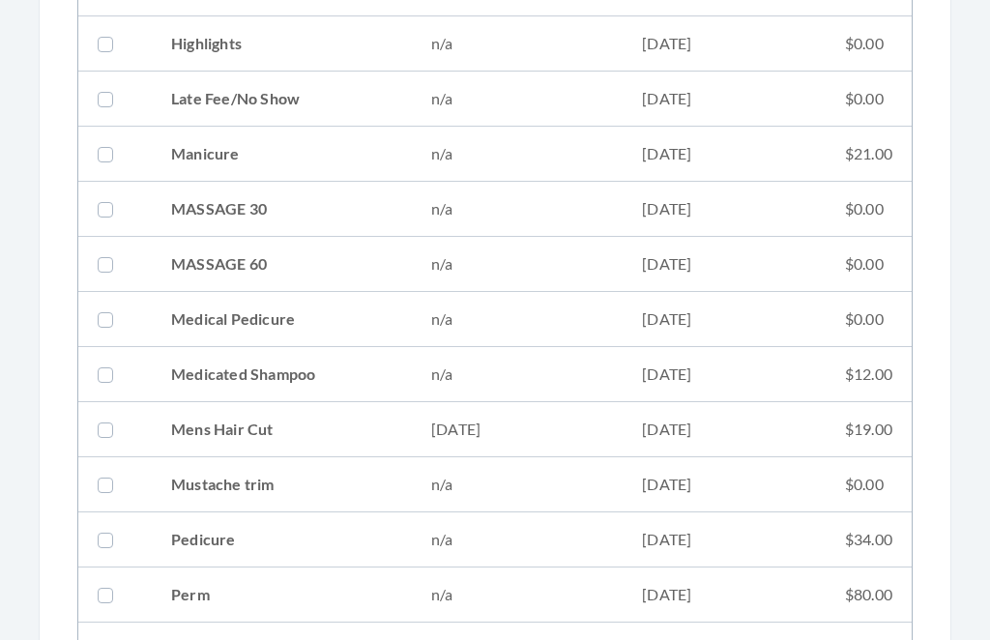
scroll to position [1520, 0]
click at [847, 428] on td "$19.00" at bounding box center [869, 429] width 86 height 55
checkbox input "true"
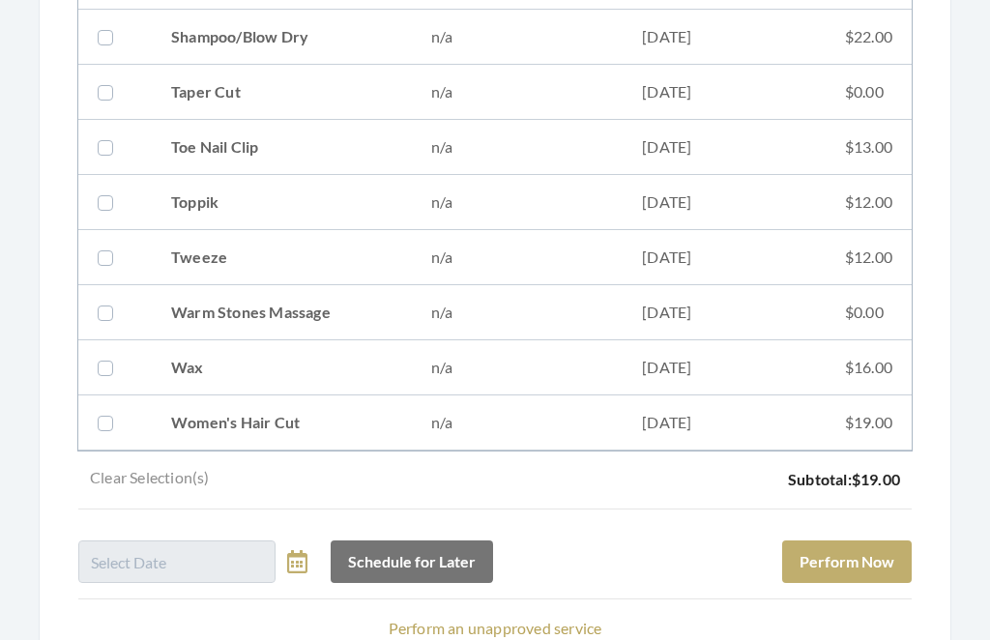
scroll to position [2616, 0]
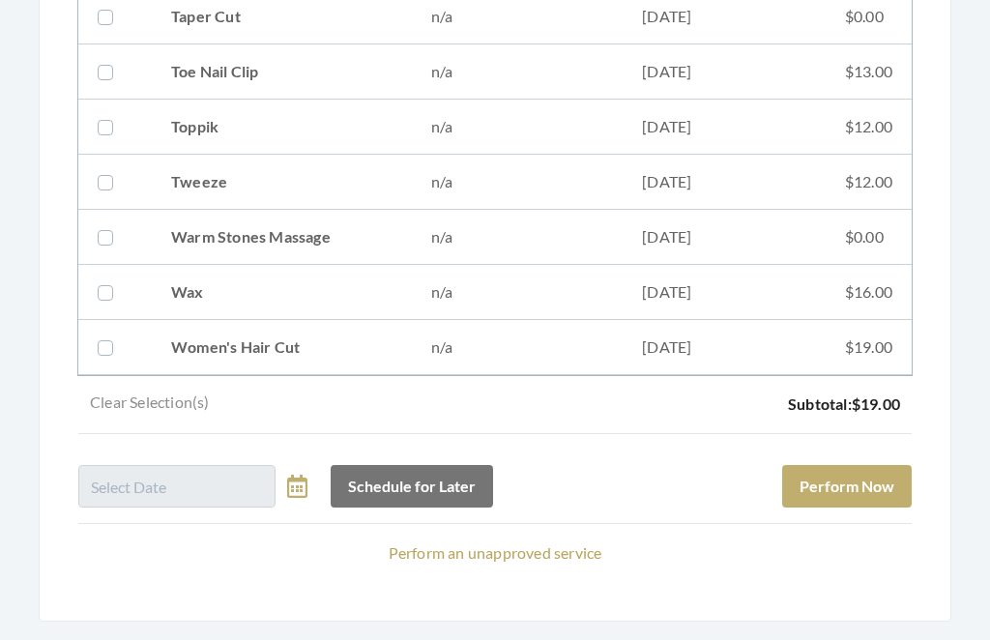
click at [862, 491] on button "Perform Now" at bounding box center [847, 487] width 130 height 43
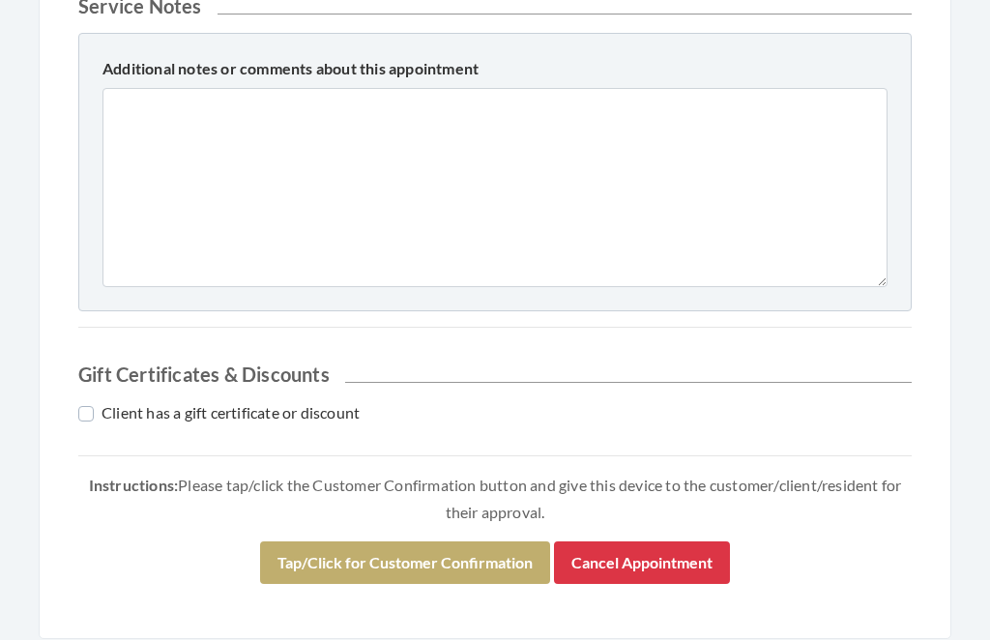
scroll to position [855, 0]
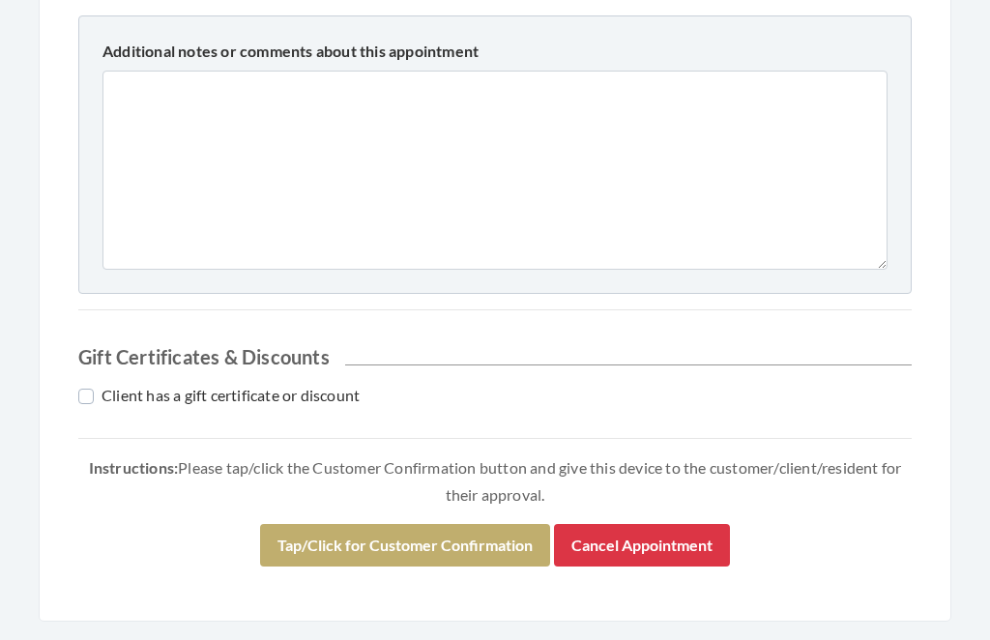
click at [448, 519] on div "Instructions: Please tap/click the Customer Confirmation button and give this d…" at bounding box center [494, 519] width 833 height 128
click at [423, 547] on button "Tap/Click for Customer Confirmation" at bounding box center [405, 546] width 290 height 43
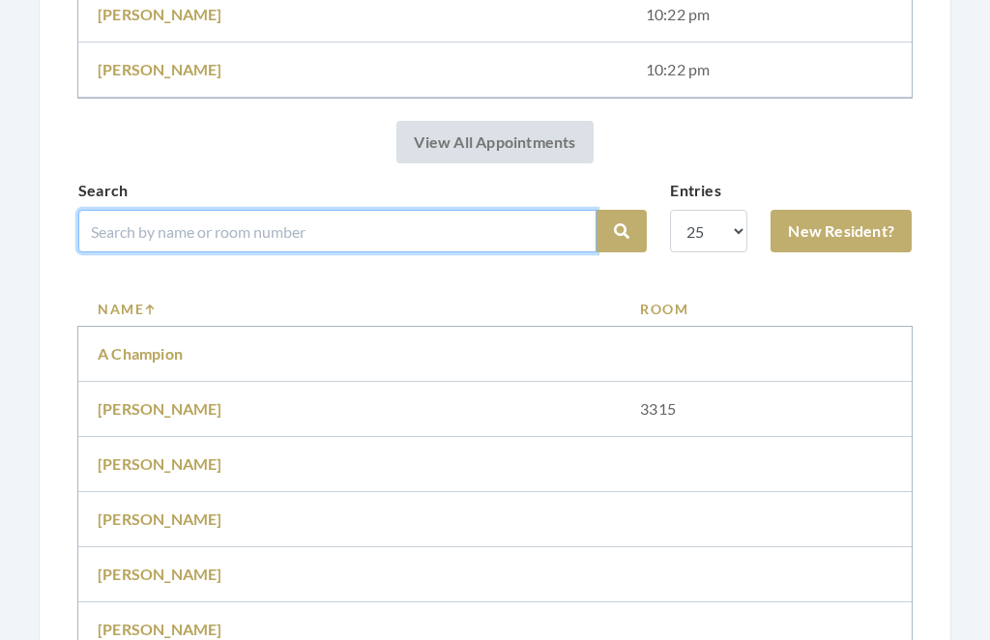
click at [239, 224] on input "search" at bounding box center [337, 232] width 518 height 43
type input "Cope"
click at [622, 231] on button "Search" at bounding box center [622, 232] width 50 height 43
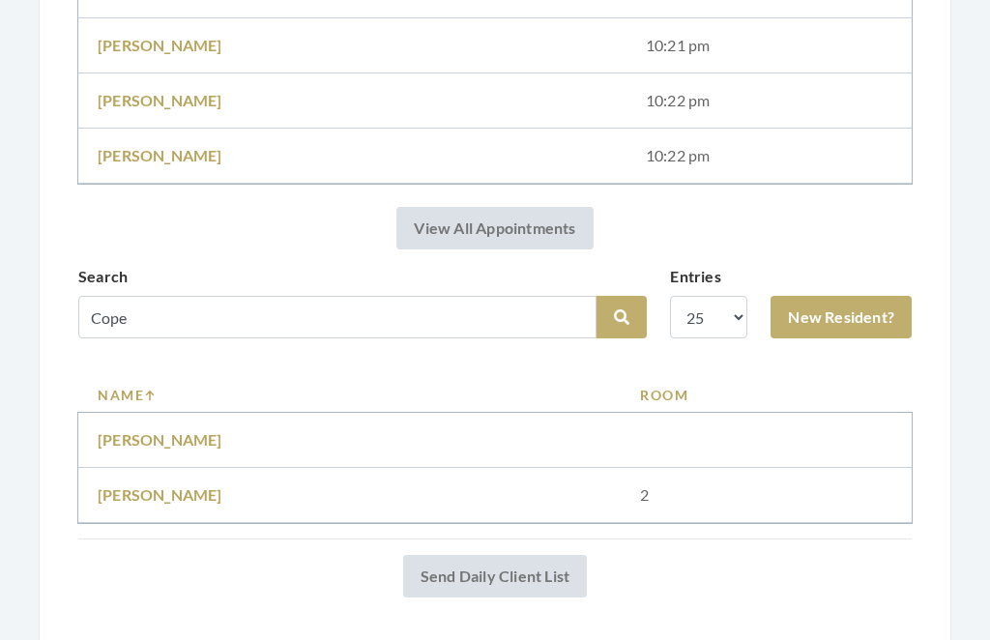
scroll to position [967, 0]
click at [135, 494] on link "[PERSON_NAME]" at bounding box center [160, 494] width 125 height 18
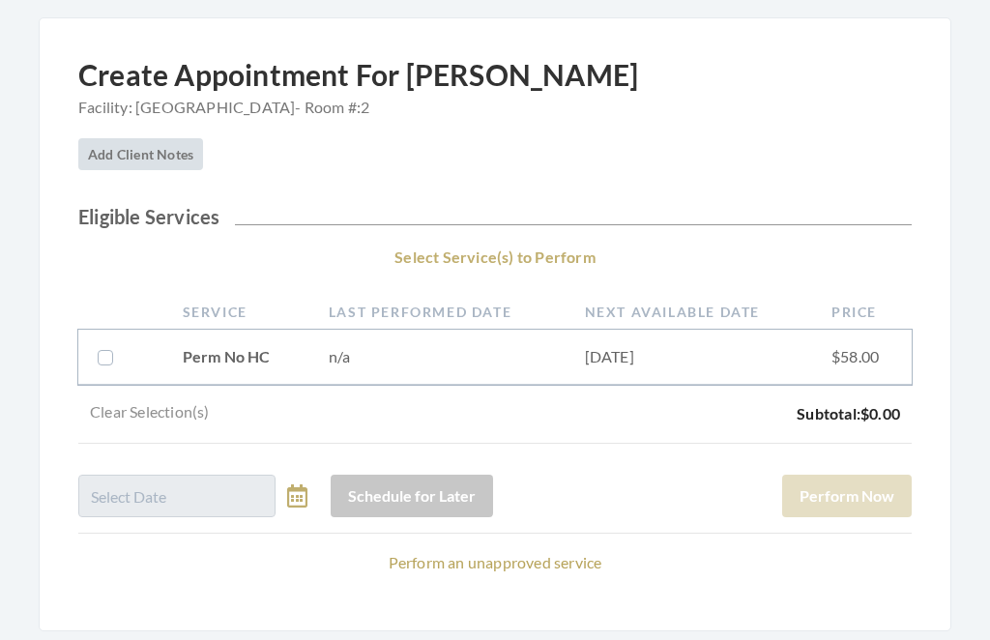
scroll to position [169, 0]
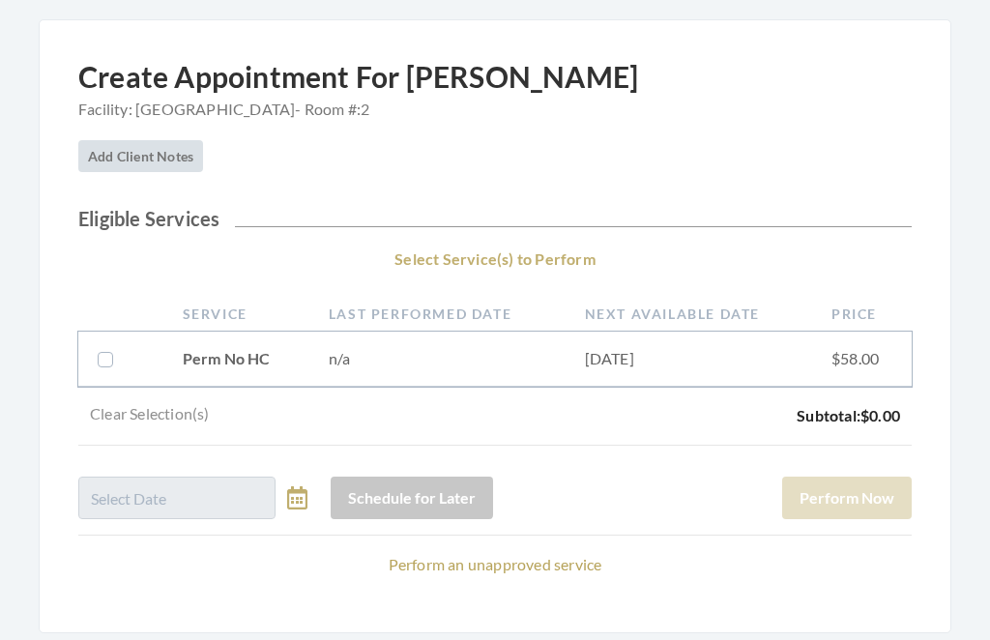
click at [500, 565] on link "Perform an unapproved service" at bounding box center [496, 564] width 214 height 18
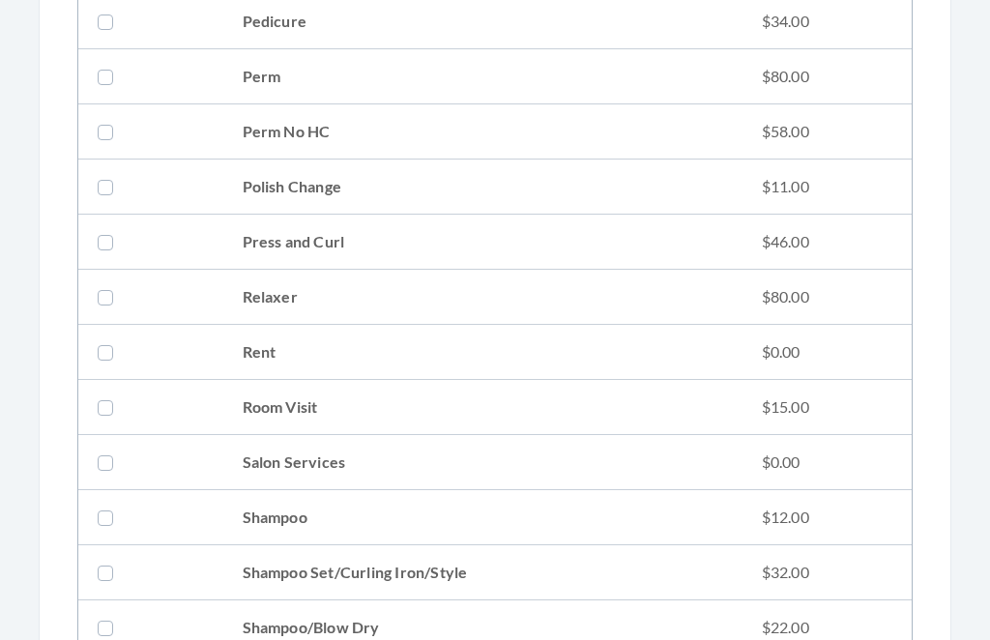
scroll to position [2064, 0]
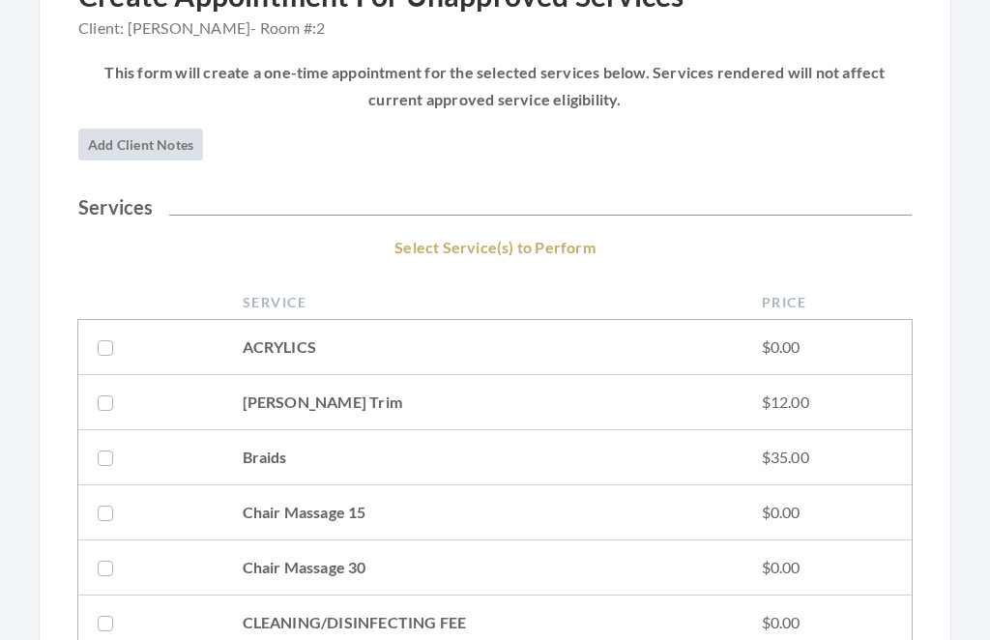
click at [807, 459] on td "$35.00" at bounding box center [827, 458] width 169 height 55
checkbox input "true"
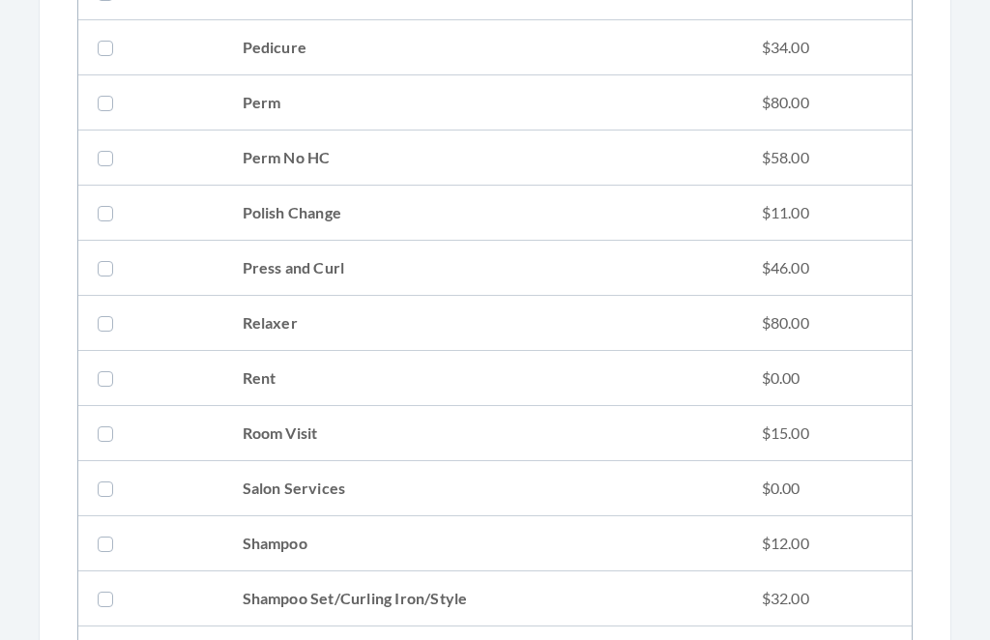
scroll to position [2038, 0]
click at [835, 559] on td "$12.00" at bounding box center [827, 543] width 169 height 55
checkbox input "true"
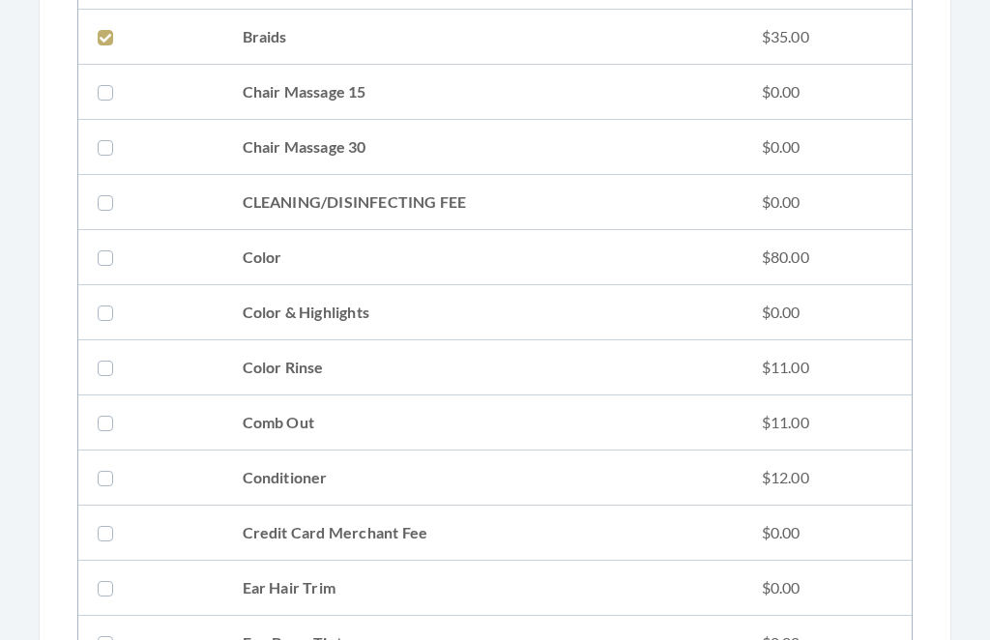
scroll to position [670, 0]
click at [832, 468] on td "$12.00" at bounding box center [827, 479] width 169 height 55
checkbox input "true"
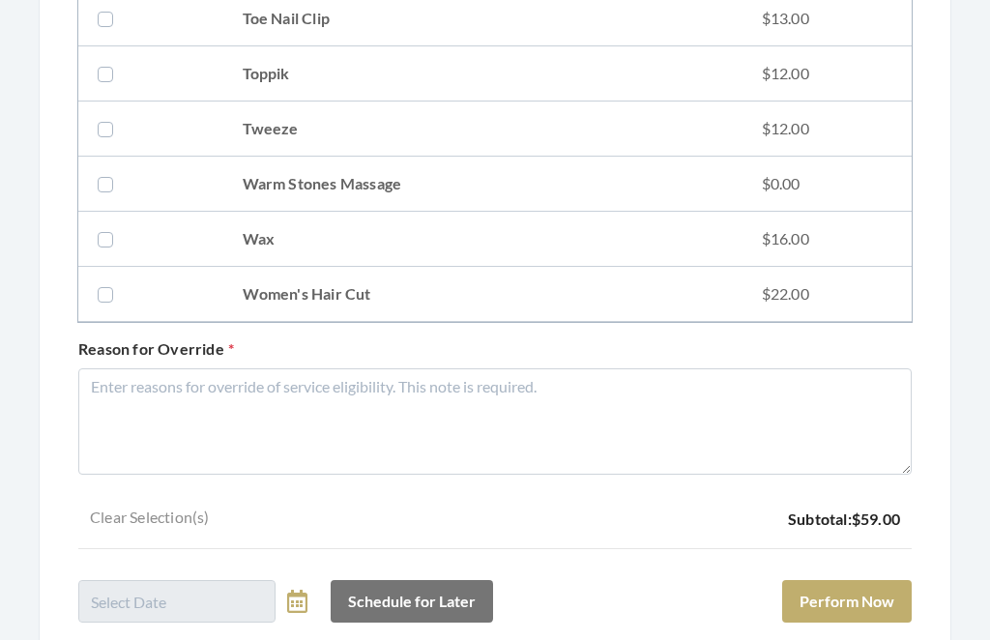
scroll to position [2841, 0]
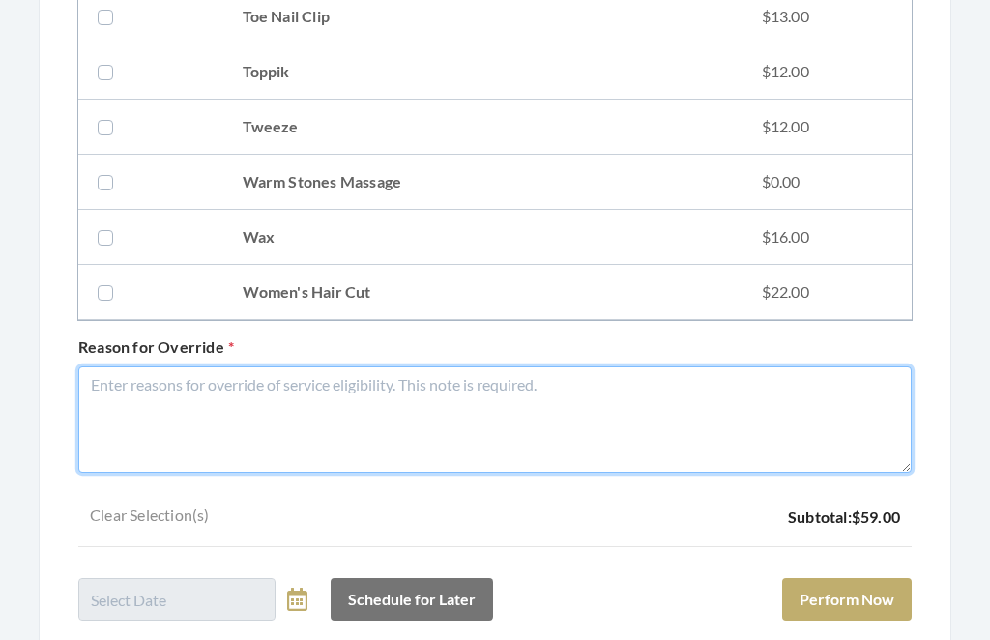
click at [374, 403] on textarea "Reason for Override" at bounding box center [494, 419] width 833 height 106
type textarea "Needed"
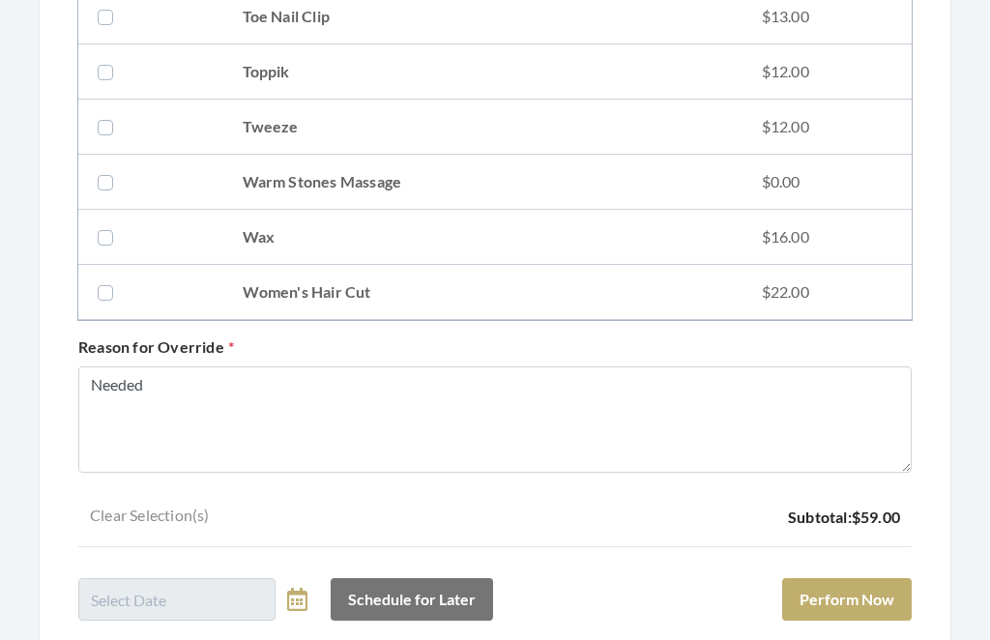
click at [860, 608] on button "Perform Now" at bounding box center [847, 599] width 130 height 43
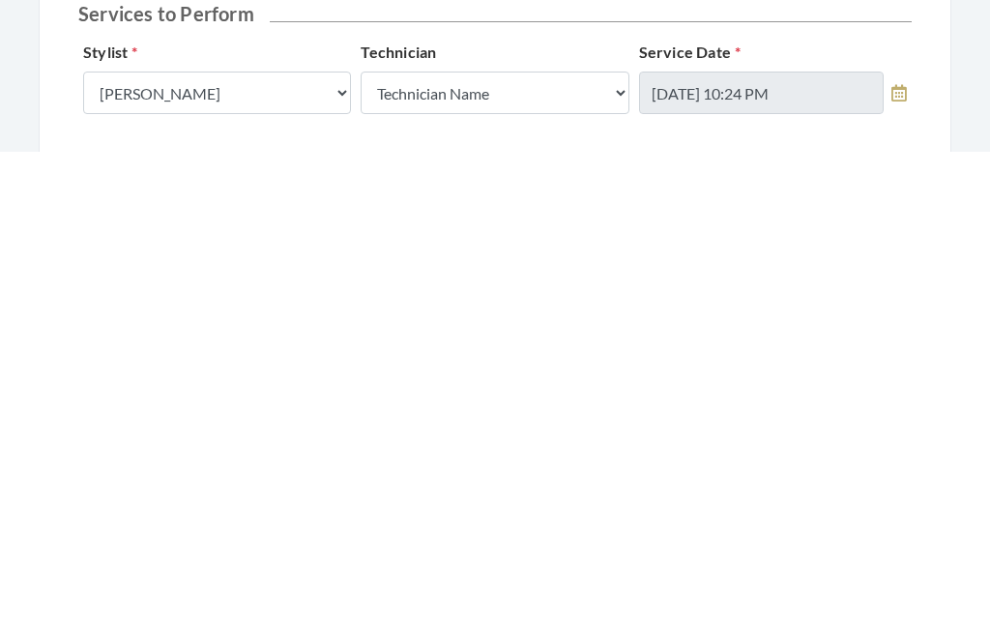
scroll to position [675, 0]
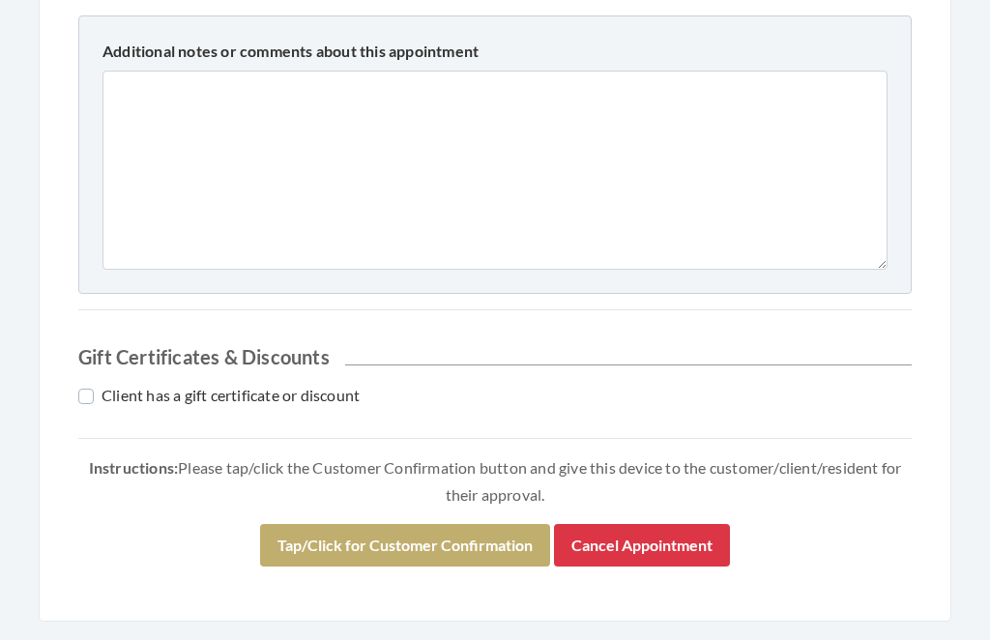
click at [455, 528] on button "Tap/Click for Customer Confirmation" at bounding box center [405, 546] width 290 height 43
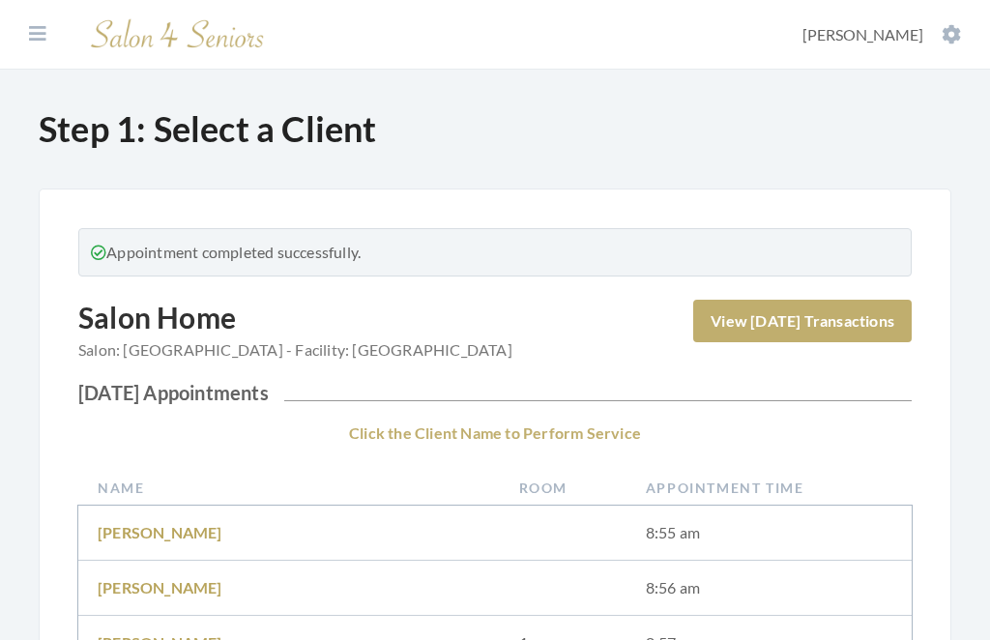
click at [942, 25] on icon at bounding box center [951, 34] width 19 height 19
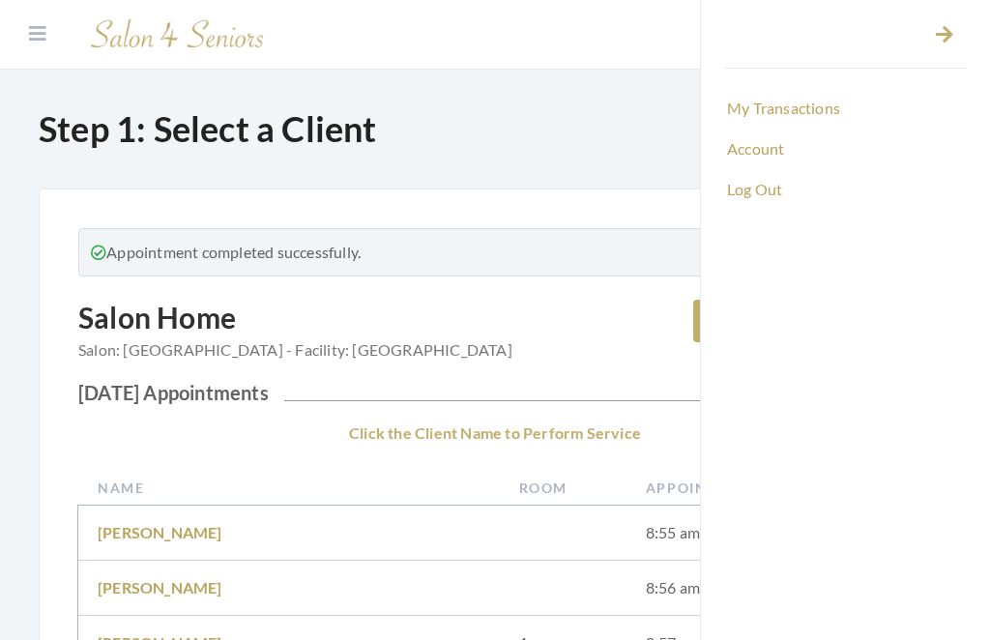
click at [772, 189] on link "Log Out" at bounding box center [845, 189] width 243 height 33
